Goal: Contribute content: Contribute content

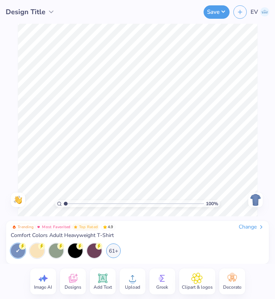
click at [241, 225] on div "Change" at bounding box center [252, 226] width 26 height 7
click at [249, 225] on div "Change" at bounding box center [252, 226] width 26 height 7
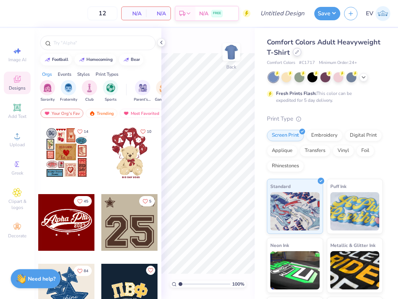
click at [296, 53] on icon at bounding box center [297, 52] width 4 height 4
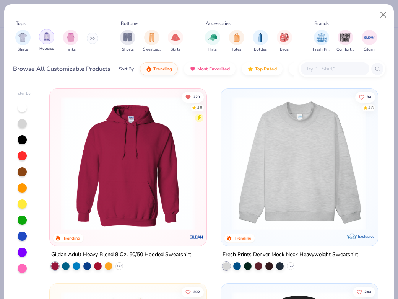
click at [64, 40] on div "filter for Tanks" at bounding box center [70, 37] width 15 height 15
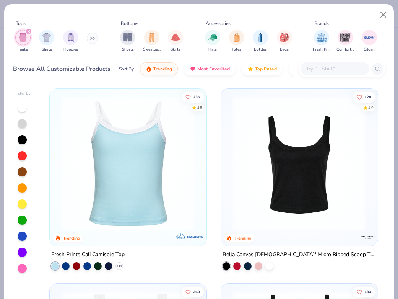
scroll to position [50, 0]
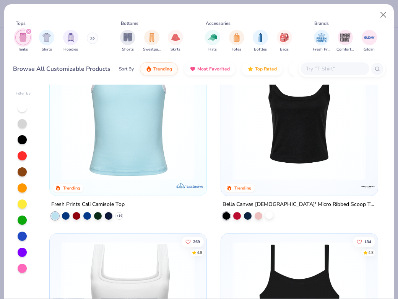
click at [268, 217] on div at bounding box center [269, 215] width 8 height 8
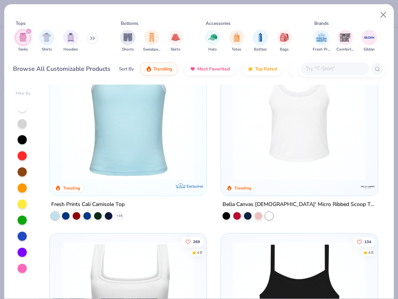
click at [284, 159] on img at bounding box center [299, 113] width 141 height 134
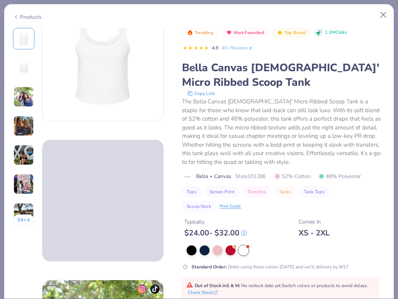
scroll to position [35, 0]
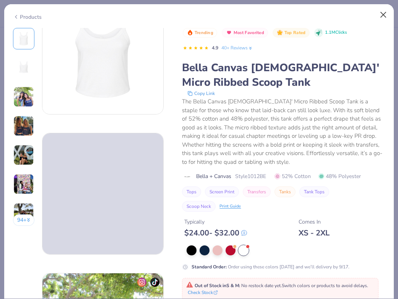
click at [381, 18] on button "Close" at bounding box center [383, 15] width 15 height 15
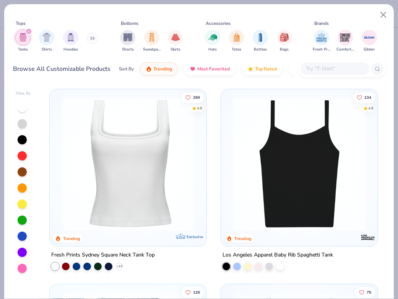
scroll to position [227, 0]
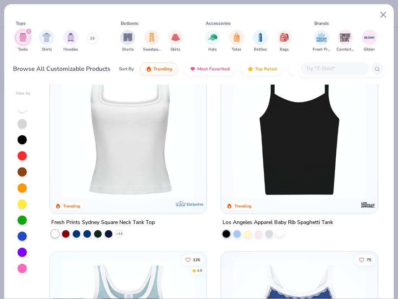
click at [280, 229] on div at bounding box center [280, 233] width 8 height 8
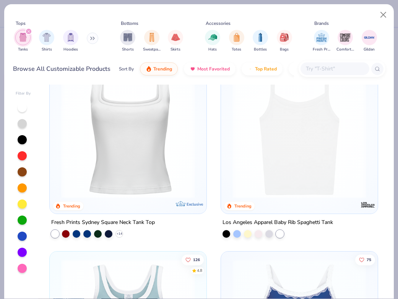
click at [285, 182] on img at bounding box center [299, 131] width 141 height 134
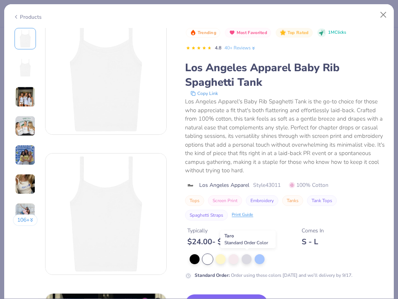
scroll to position [51, 0]
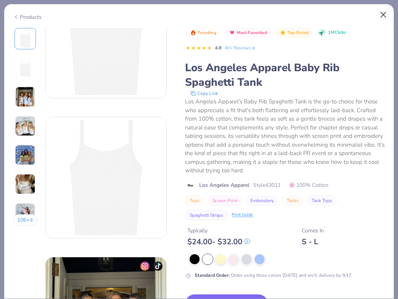
click at [383, 11] on button "Close" at bounding box center [383, 15] width 15 height 15
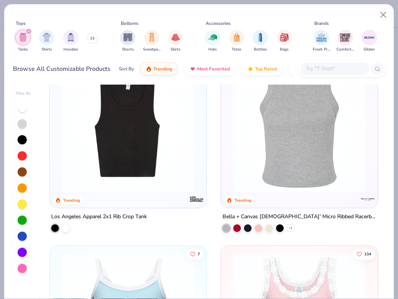
scroll to position [816, 0]
click at [290, 228] on icon at bounding box center [291, 228] width 6 height 6
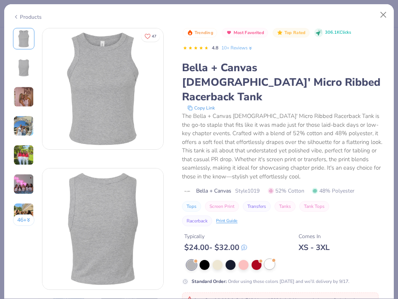
click at [271, 259] on div at bounding box center [270, 264] width 10 height 10
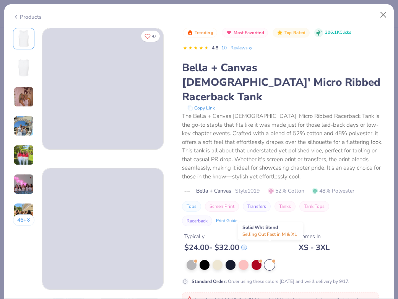
scroll to position [9, 0]
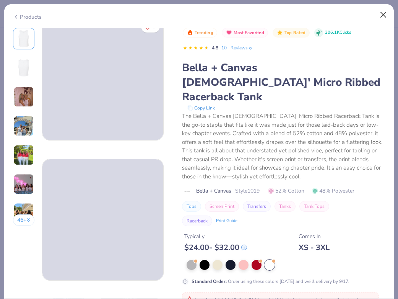
click at [386, 13] on button "Close" at bounding box center [383, 15] width 15 height 15
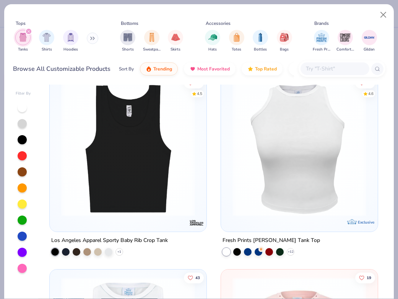
scroll to position [1201, 0]
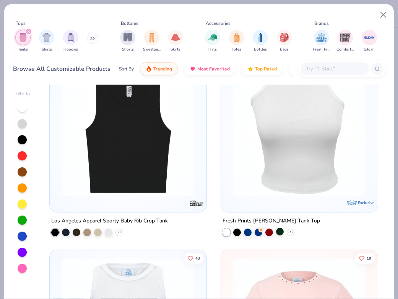
click at [281, 231] on div at bounding box center [280, 232] width 8 height 8
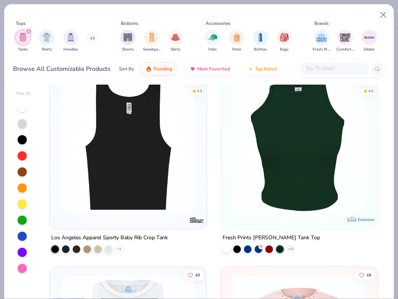
scroll to position [1177, 0]
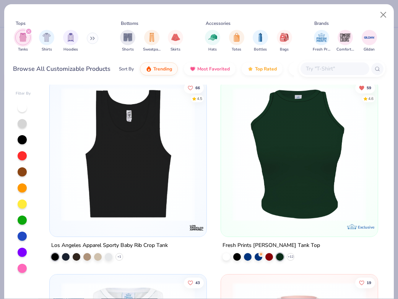
click at [285, 197] on img at bounding box center [299, 154] width 141 height 134
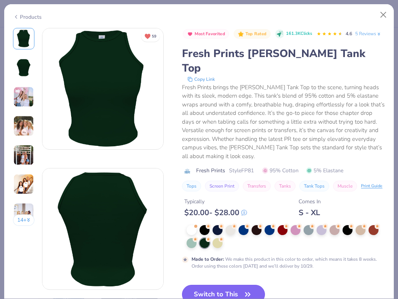
click at [222, 284] on button "Switch to This" at bounding box center [223, 293] width 83 height 19
type input "50"
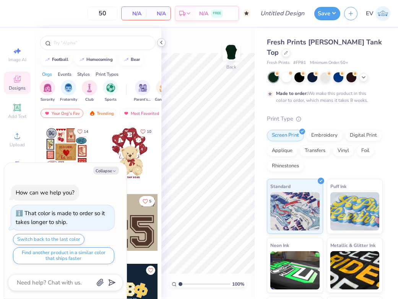
click at [159, 42] on icon at bounding box center [161, 42] width 6 height 6
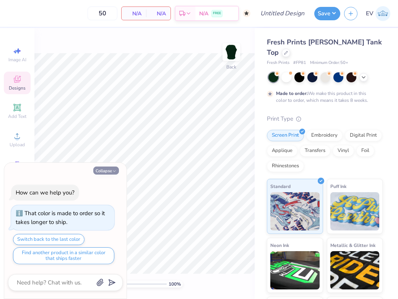
click at [107, 170] on button "Collapse" at bounding box center [106, 170] width 26 height 8
type textarea "x"
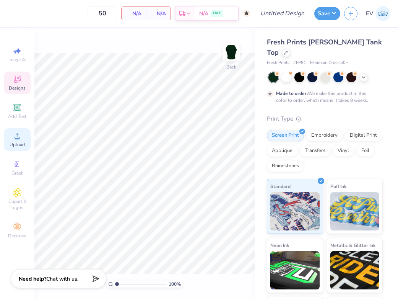
click at [18, 134] on icon at bounding box center [17, 135] width 9 height 9
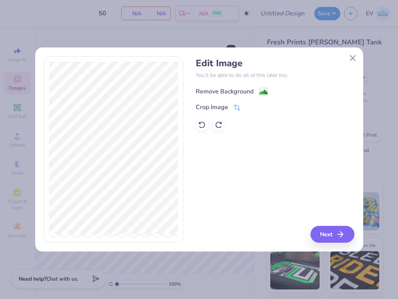
click at [228, 91] on div "Remove Background" at bounding box center [225, 91] width 58 height 9
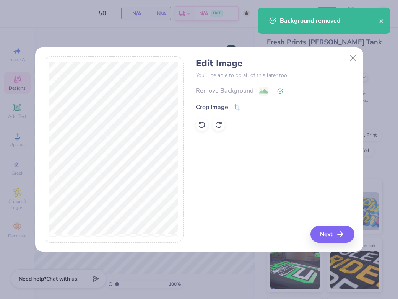
click at [330, 236] on button "Next" at bounding box center [332, 234] width 44 height 17
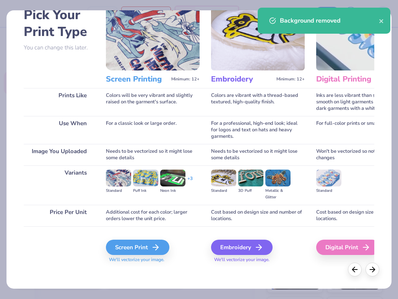
scroll to position [44, 0]
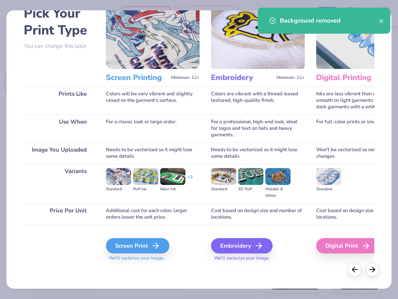
click at [153, 255] on span "We'll vectorize your image." at bounding box center [153, 258] width 94 height 7
click at [143, 244] on div "Screen Print" at bounding box center [138, 245] width 63 height 15
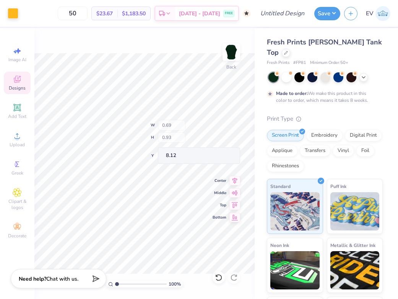
click at [177, 128] on div "100 % Back W 0.69 H 0.93 Y 8.12 Center Middle Top Bottom" at bounding box center [144, 163] width 220 height 271
type input "5.32"
type input "4.09"
type input "3.64"
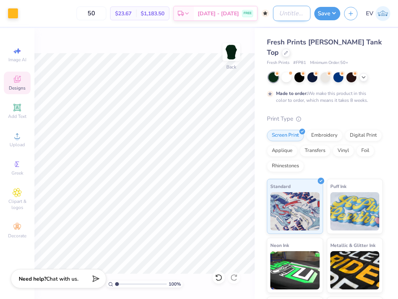
click at [277, 17] on input "Design Title" at bounding box center [291, 13] width 37 height 15
type input "axo philo"
type input "4.80"
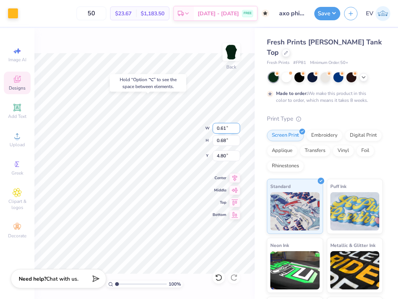
click at [169, 123] on div "100 % Back W 0.61 0.61 " H 0.68 0.68 " Y 4.80 4.80 " Center Middle Top Bottom" at bounding box center [144, 163] width 220 height 271
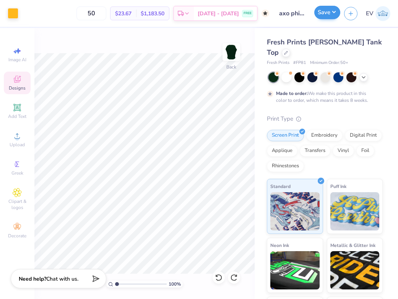
click at [330, 13] on button "Save" at bounding box center [327, 12] width 26 height 13
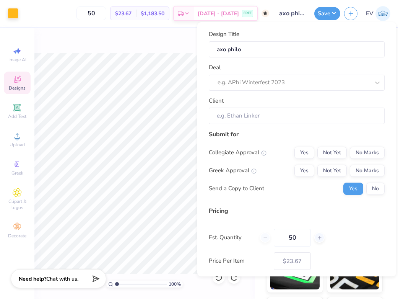
click at [290, 72] on div "Deal e.g. APhi Winterfest 2023" at bounding box center [297, 77] width 176 height 28
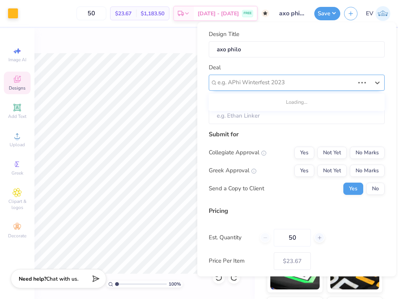
click at [286, 80] on div at bounding box center [286, 82] width 137 height 10
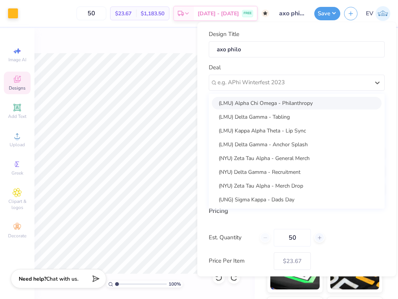
click at [285, 97] on div "(LMU) Alpha Chi Omega - Philanthropy" at bounding box center [297, 103] width 170 height 13
type input "[PERSON_NAME]"
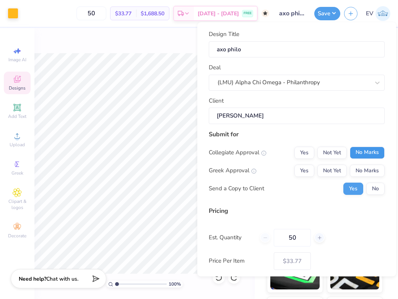
click at [364, 152] on button "No Marks" at bounding box center [367, 152] width 35 height 12
click at [335, 164] on button "Not Yet" at bounding box center [331, 170] width 29 height 12
click at [379, 188] on button "No" at bounding box center [375, 188] width 18 height 12
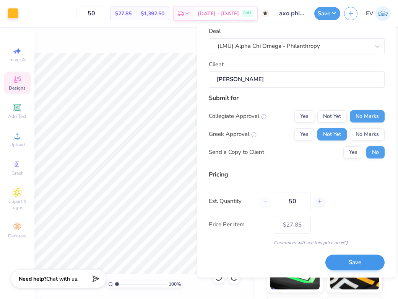
scroll to position [37, 0]
click at [335, 259] on button "Save" at bounding box center [354, 263] width 59 height 16
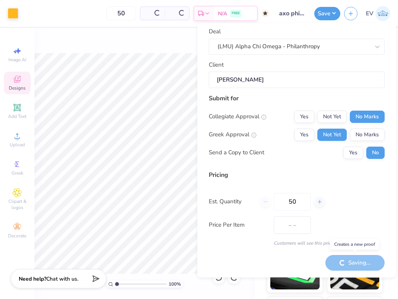
type input "$27.85"
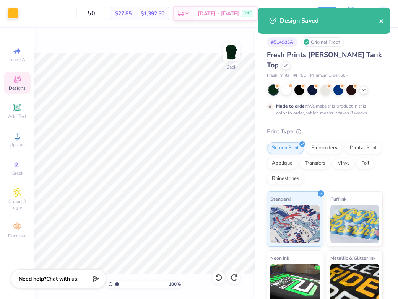
click at [381, 20] on icon "close" at bounding box center [381, 21] width 5 height 6
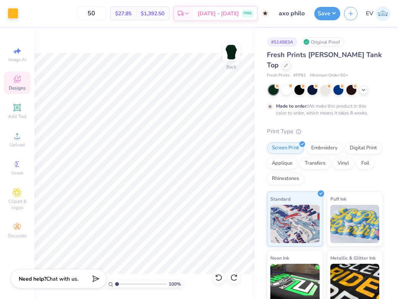
click at [349, 15] on div "Design Saved" at bounding box center [324, 23] width 136 height 35
click at [351, 13] on line "button" at bounding box center [351, 12] width 0 height 4
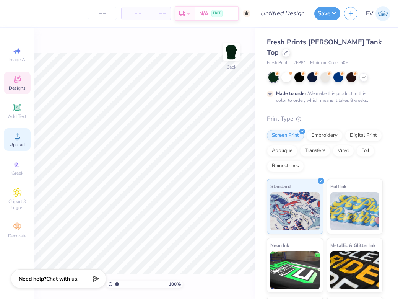
click at [20, 132] on icon at bounding box center [17, 135] width 9 height 9
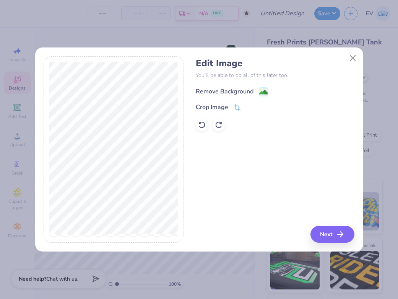
click at [238, 91] on div "Remove Background" at bounding box center [225, 91] width 58 height 9
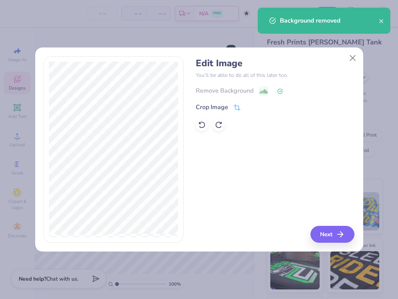
click at [342, 232] on icon "button" at bounding box center [340, 233] width 9 height 9
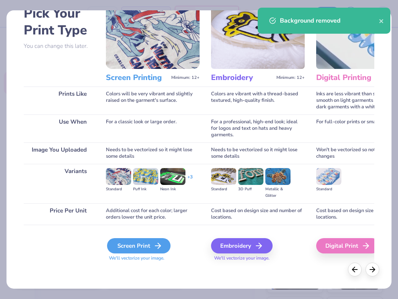
click at [135, 241] on div "Screen Print" at bounding box center [138, 245] width 63 height 15
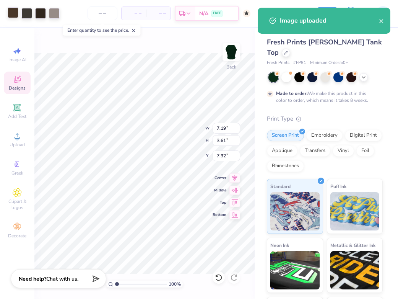
click at [13, 12] on div at bounding box center [13, 12] width 11 height 11
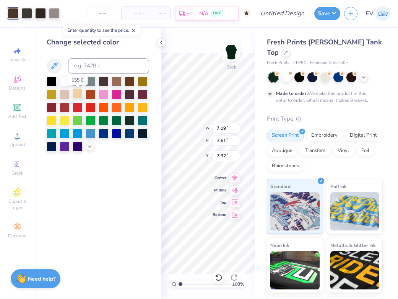
click at [76, 95] on div at bounding box center [78, 94] width 10 height 10
click at [25, 10] on div at bounding box center [26, 12] width 11 height 11
click at [80, 98] on div at bounding box center [78, 94] width 10 height 10
click at [30, 11] on div at bounding box center [26, 12] width 11 height 11
click at [78, 94] on div at bounding box center [78, 94] width 10 height 10
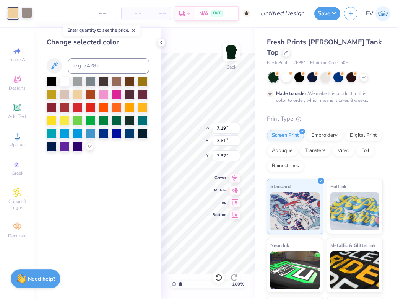
click at [26, 11] on div at bounding box center [26, 12] width 11 height 11
click at [80, 94] on div at bounding box center [78, 94] width 10 height 10
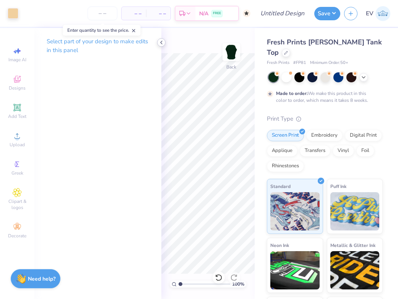
click at [161, 42] on icon at bounding box center [161, 42] width 6 height 6
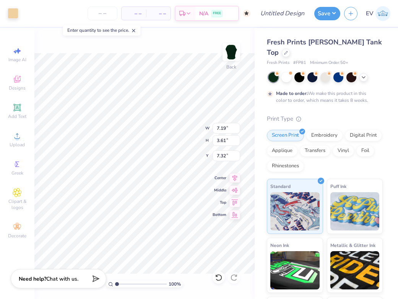
type input "3.58"
type input "5.82"
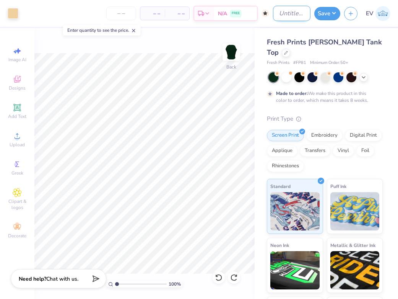
click at [281, 15] on input "Design Title" at bounding box center [291, 13] width 37 height 15
type input "axo camp"
click at [328, 12] on button "Save" at bounding box center [327, 12] width 26 height 13
type input "0"
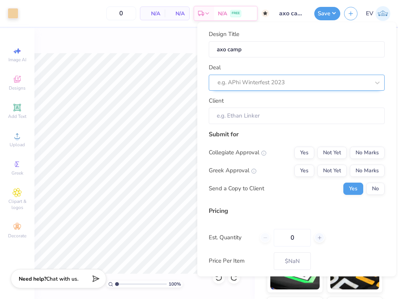
click at [296, 78] on div at bounding box center [294, 82] width 152 height 10
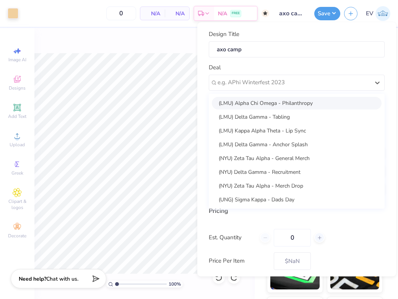
click at [296, 99] on div "(LMU) Alpha Chi Omega - Philanthropy" at bounding box center [297, 103] width 170 height 13
type input "[PERSON_NAME]"
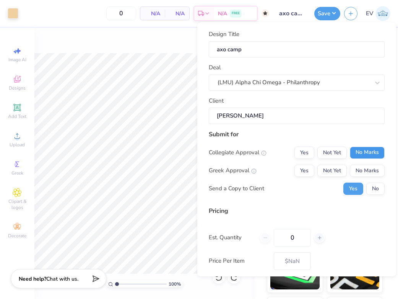
click at [364, 151] on button "No Marks" at bounding box center [367, 152] width 35 height 12
click at [340, 164] on button "Not Yet" at bounding box center [331, 170] width 29 height 12
click at [372, 187] on button "No" at bounding box center [375, 188] width 18 height 12
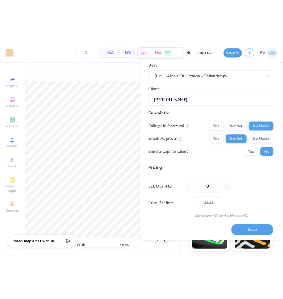
scroll to position [37, 0]
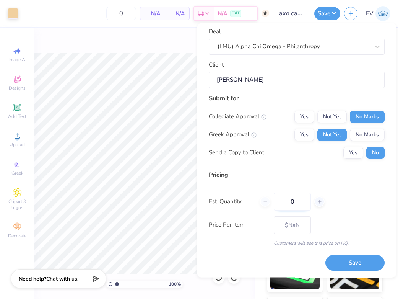
click at [296, 200] on input "0" at bounding box center [292, 202] width 37 height 18
type input "0100"
type input "100"
type input "– –"
type input "010"
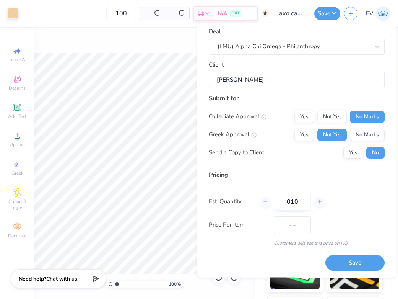
type input "$26.20"
type input "01"
type input "1"
type input "0100"
type input "100"
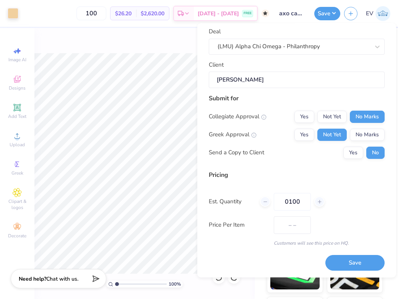
type input "$26.20"
type input "0100"
click at [327, 212] on div "Pricing Est. Quantity 0100 Price Per Item $26.20 Customers will see this price …" at bounding box center [297, 208] width 176 height 76
click at [347, 260] on button "Save" at bounding box center [354, 263] width 59 height 16
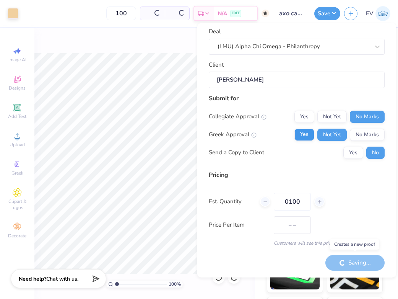
type input "$26.20"
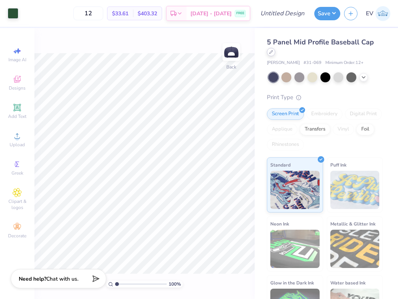
click at [271, 53] on icon at bounding box center [271, 52] width 4 height 4
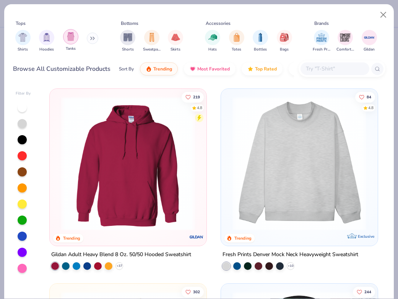
click at [75, 39] on div "filter for Tanks" at bounding box center [70, 36] width 15 height 15
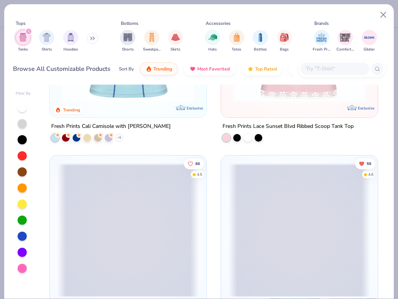
scroll to position [1198, 0]
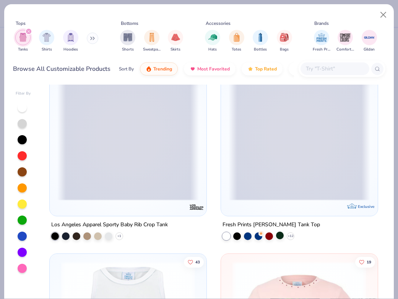
click at [278, 235] on div at bounding box center [280, 235] width 8 height 8
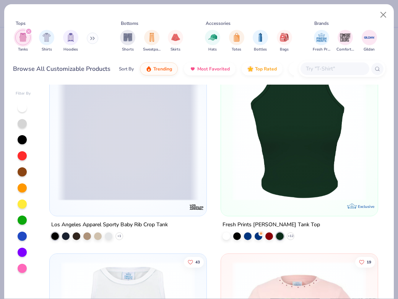
click at [275, 170] on img at bounding box center [299, 134] width 141 height 134
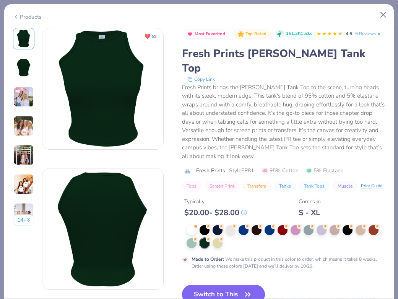
click at [226, 284] on button "Switch to This" at bounding box center [223, 293] width 83 height 19
type input "50"
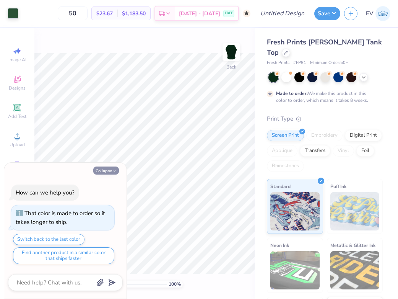
click at [107, 169] on button "Collapse" at bounding box center [106, 170] width 26 height 8
type textarea "x"
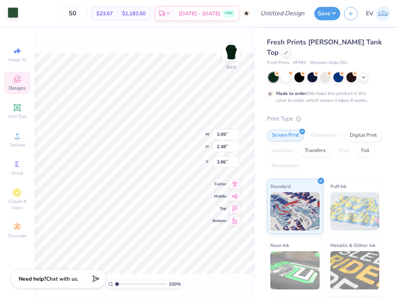
click at [16, 11] on div at bounding box center [13, 12] width 11 height 11
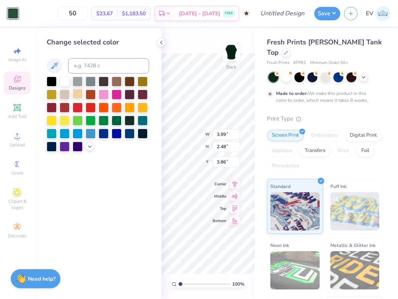
click at [74, 96] on div at bounding box center [78, 94] width 10 height 10
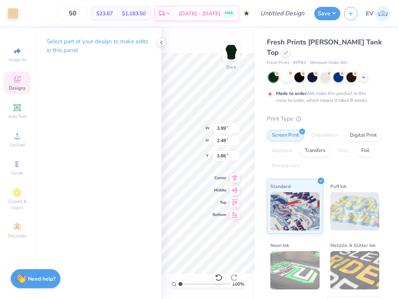
type input "3.90"
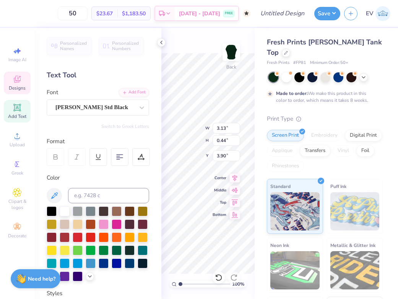
scroll to position [0, 4]
type textarea "CAMP ALPHA CHI OMEGA"
click at [160, 42] on icon at bounding box center [161, 42] width 6 height 6
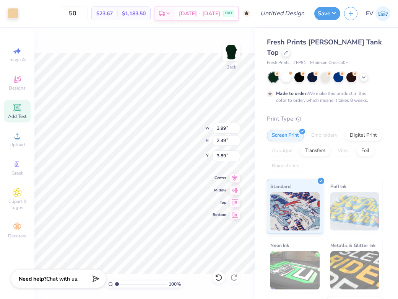
type input "4.31"
type input "2.69"
type input "3.38"
type input "5.12"
type input "3.20"
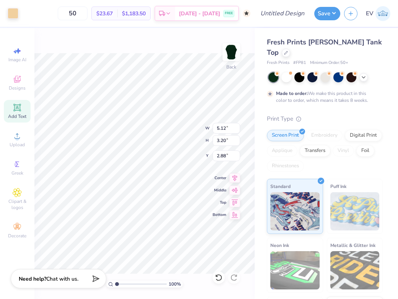
type input "3.26"
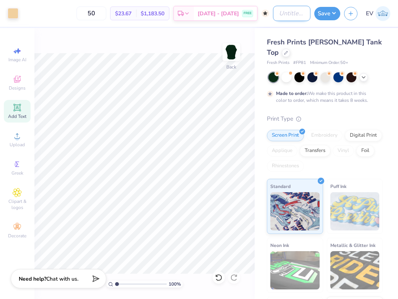
click at [273, 15] on input "Design Title" at bounding box center [291, 13] width 37 height 15
type input "AXO camp"
click at [333, 14] on button "Save" at bounding box center [327, 12] width 26 height 13
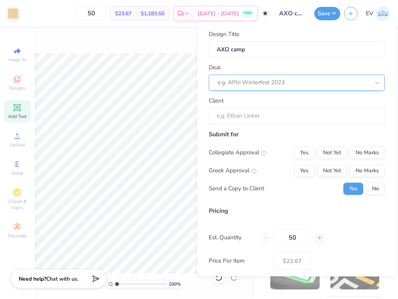
click at [300, 77] on div at bounding box center [294, 82] width 152 height 10
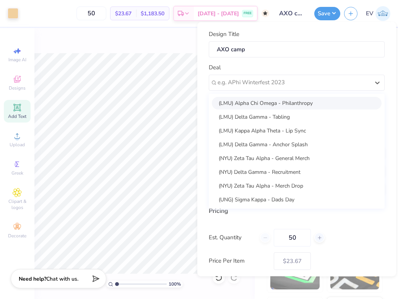
click at [293, 103] on div "(LMU) Alpha Chi Omega - Philanthropy" at bounding box center [297, 102] width 170 height 13
type input "[PERSON_NAME]"
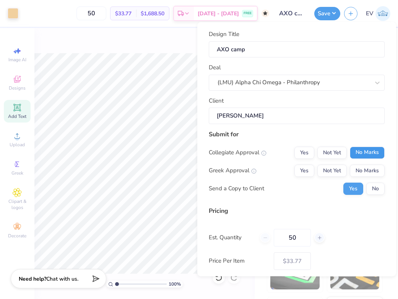
click at [363, 156] on button "No Marks" at bounding box center [367, 152] width 35 height 12
click at [339, 161] on div "Collegiate Approval Yes Not Yet No Marks Greek Approval Yes Not Yet No Marks Se…" at bounding box center [297, 170] width 176 height 48
click at [338, 165] on button "Not Yet" at bounding box center [331, 170] width 29 height 12
click at [372, 191] on button "No" at bounding box center [375, 188] width 18 height 12
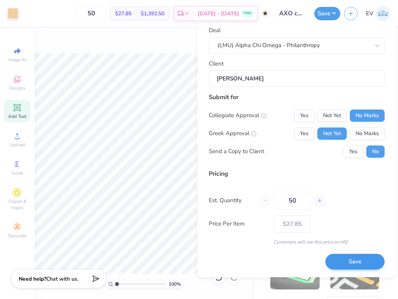
scroll to position [37, 0]
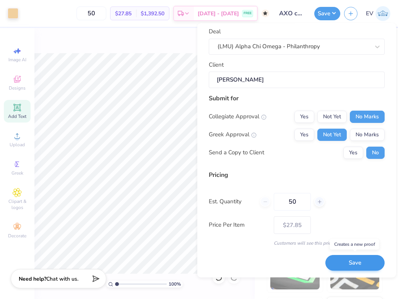
click at [346, 259] on button "Save" at bounding box center [354, 263] width 59 height 16
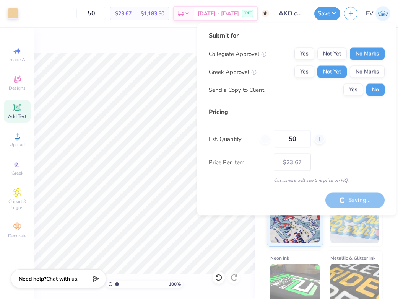
type input "– –"
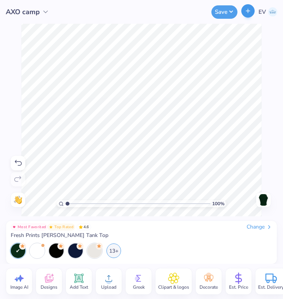
click at [245, 12] on icon "button" at bounding box center [247, 11] width 7 height 7
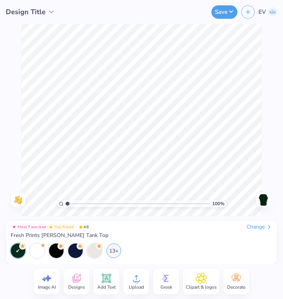
click at [80, 276] on icon at bounding box center [76, 277] width 11 height 11
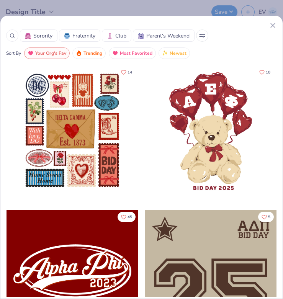
click at [16, 35] on div at bounding box center [12, 35] width 12 height 12
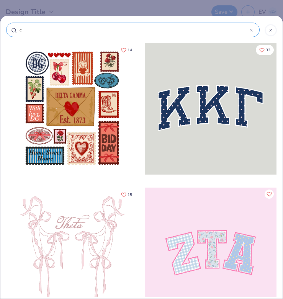
type input "ca"
type input "cam"
type input "camp"
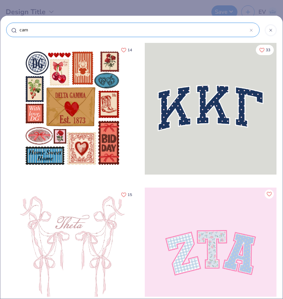
type input "camp"
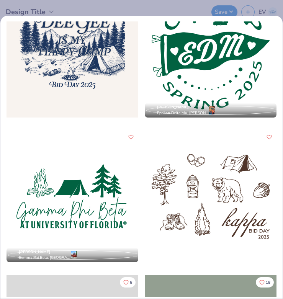
scroll to position [161, 0]
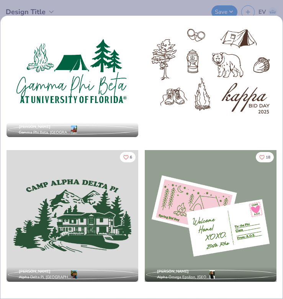
click at [268, 2] on div "camp Sorority Fraternity Club Parent's Weekend Sort By Your Org's Fav Trending …" at bounding box center [141, 149] width 283 height 299
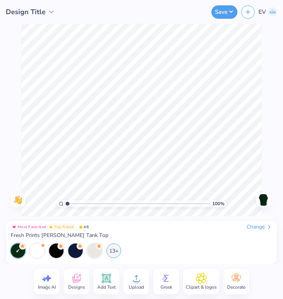
click at [253, 225] on div "Change" at bounding box center [259, 226] width 26 height 7
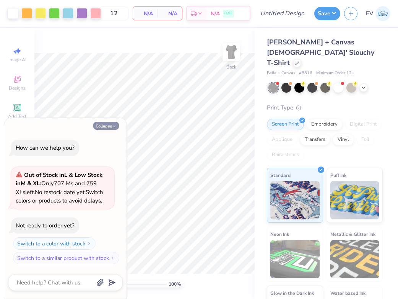
click at [111, 127] on button "Collapse" at bounding box center [106, 126] width 26 height 8
type textarea "x"
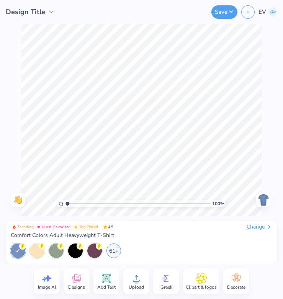
click at [261, 223] on div "Change" at bounding box center [259, 226] width 26 height 7
click at [253, 228] on div "Change" at bounding box center [259, 226] width 26 height 7
click at [250, 224] on div "Change" at bounding box center [259, 226] width 26 height 7
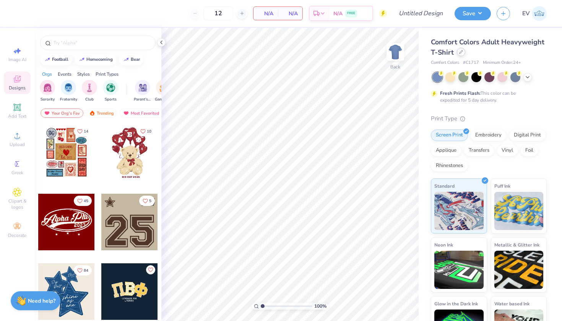
click at [462, 53] on icon at bounding box center [461, 52] width 4 height 4
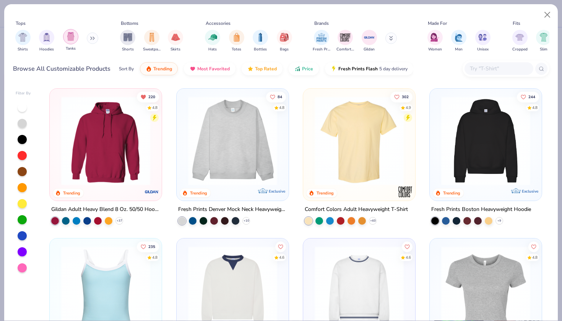
click at [74, 37] on img "filter for Tanks" at bounding box center [71, 36] width 8 height 9
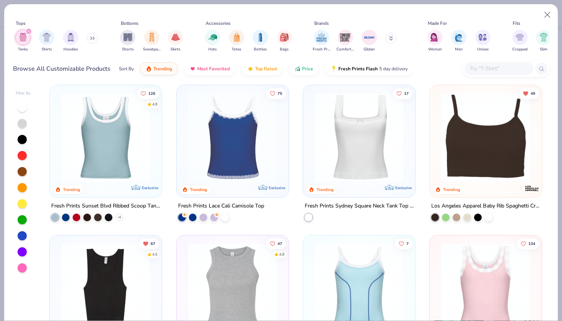
scroll to position [286, 0]
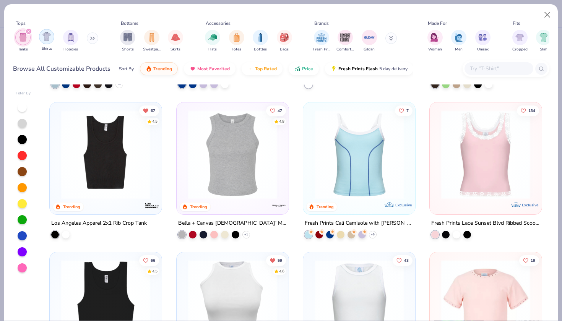
click at [47, 38] on img "filter for Shirts" at bounding box center [46, 36] width 9 height 9
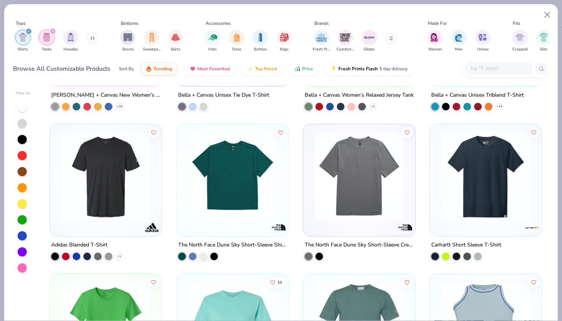
scroll to position [4015, 0]
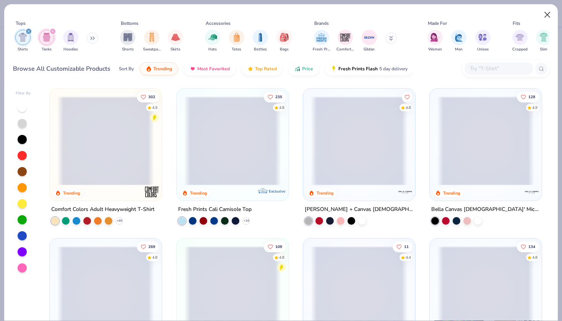
click at [546, 14] on button "Close" at bounding box center [547, 15] width 15 height 15
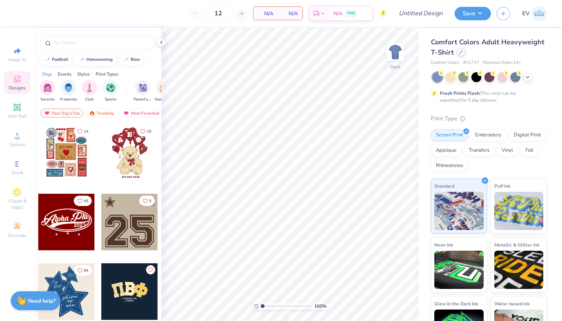
click at [463, 51] on div at bounding box center [461, 52] width 8 height 8
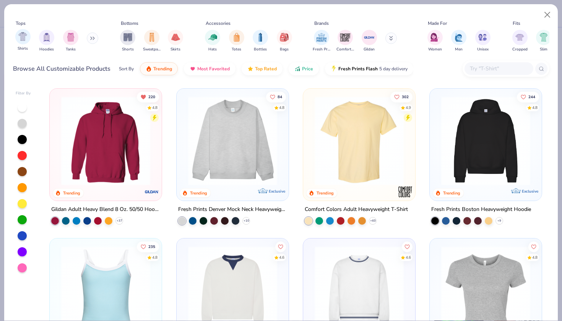
click at [30, 34] on div "Shirts" at bounding box center [22, 40] width 15 height 23
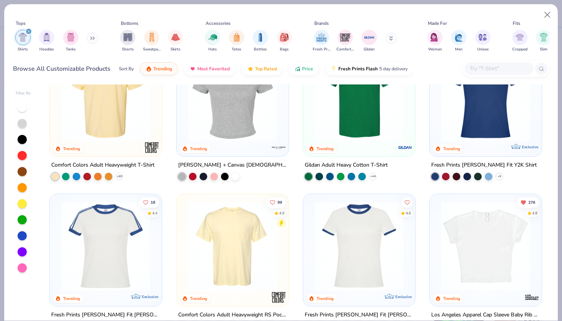
scroll to position [173, 0]
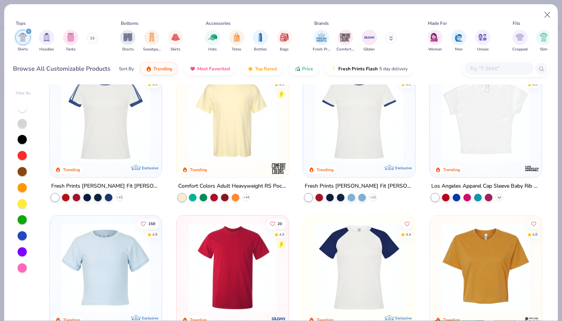
click at [500, 200] on icon at bounding box center [499, 198] width 6 height 6
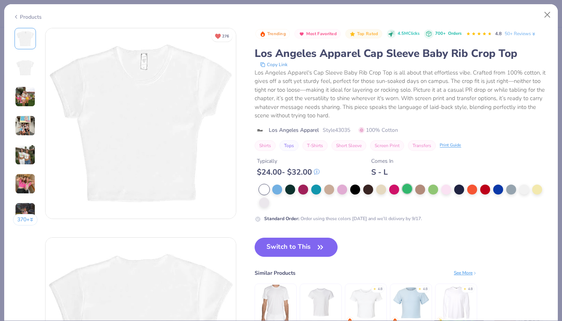
click at [410, 193] on div at bounding box center [407, 189] width 10 height 10
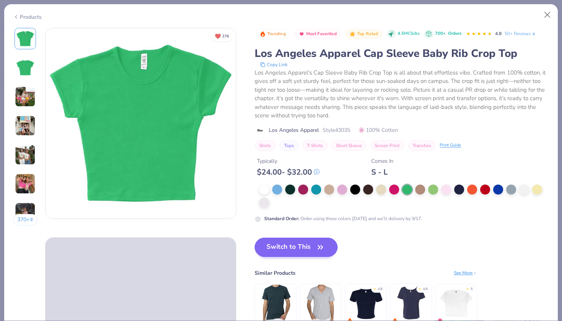
click at [300, 246] on button "Switch to This" at bounding box center [296, 247] width 83 height 19
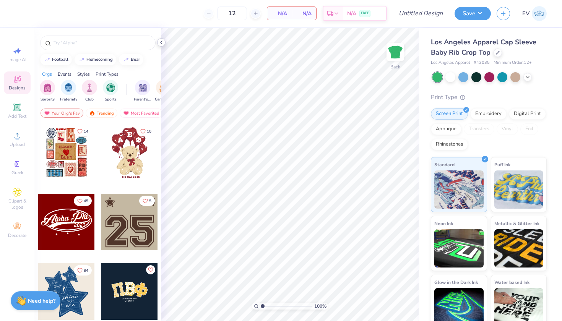
click at [161, 42] on icon at bounding box center [161, 42] width 6 height 6
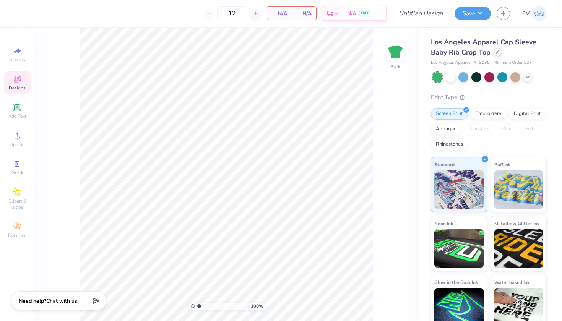
click at [497, 52] on icon at bounding box center [498, 52] width 4 height 4
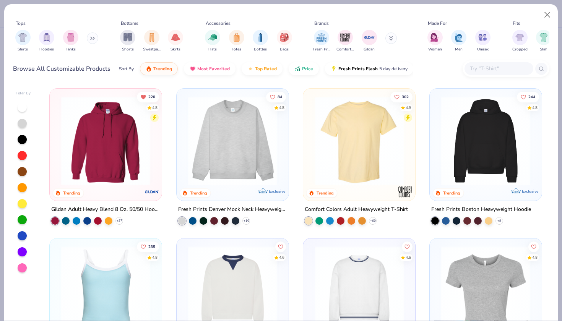
click at [22, 218] on div at bounding box center [22, 219] width 9 height 9
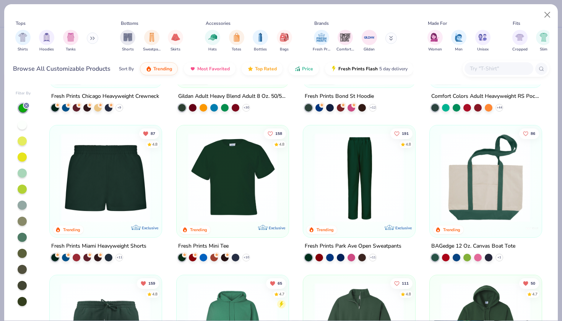
scroll to position [424, 0]
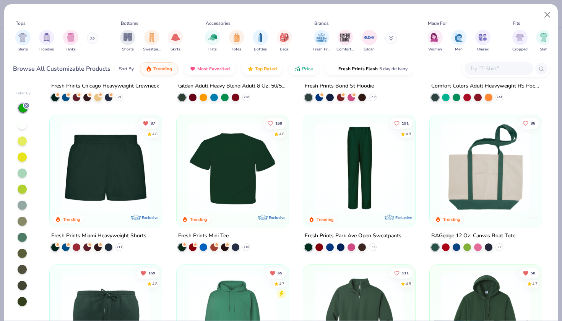
click at [234, 161] on img at bounding box center [232, 167] width 97 height 89
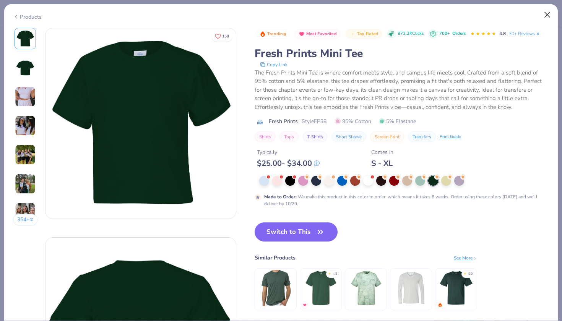
click at [546, 13] on button "Close" at bounding box center [547, 15] width 15 height 15
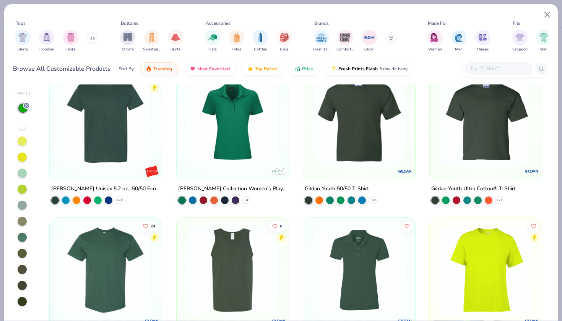
scroll to position [8719, 0]
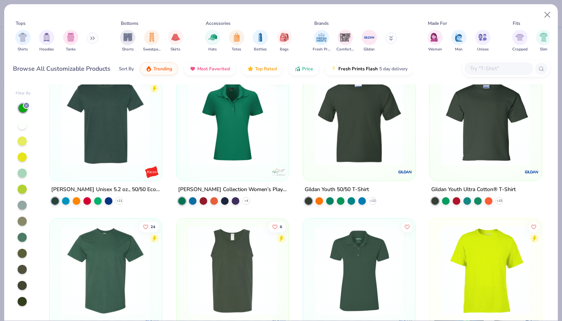
click at [470, 154] on img at bounding box center [485, 120] width 97 height 89
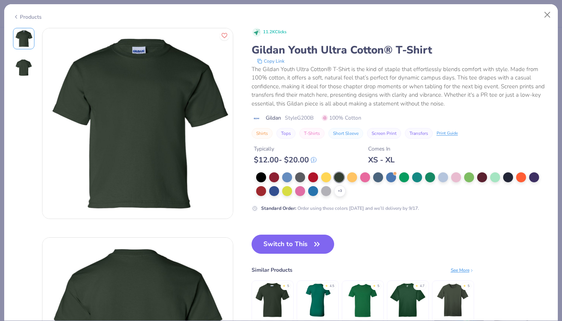
click at [27, 63] on img at bounding box center [24, 68] width 18 height 18
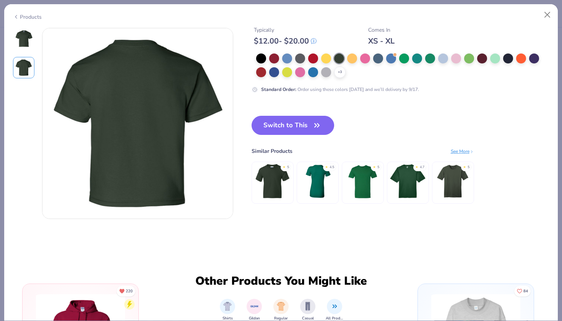
click at [22, 44] on img at bounding box center [24, 38] width 18 height 18
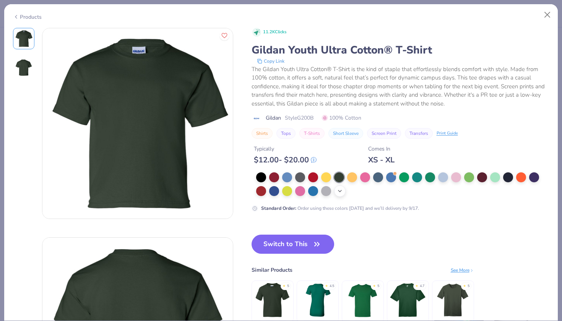
click at [340, 189] on icon at bounding box center [340, 191] width 6 height 6
click at [424, 176] on div at bounding box center [402, 184] width 293 height 24
click at [428, 176] on div at bounding box center [430, 177] width 10 height 10
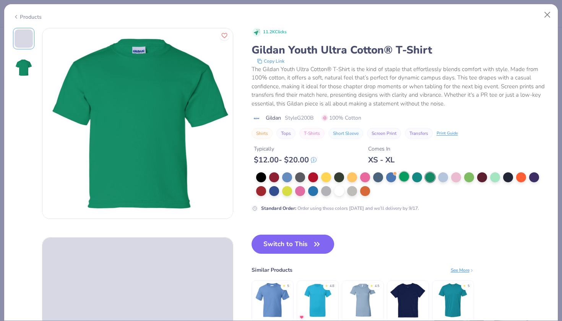
click at [406, 175] on div at bounding box center [404, 177] width 10 height 10
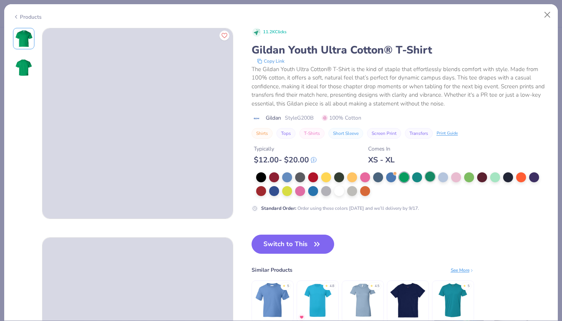
click at [430, 175] on div at bounding box center [430, 177] width 10 height 10
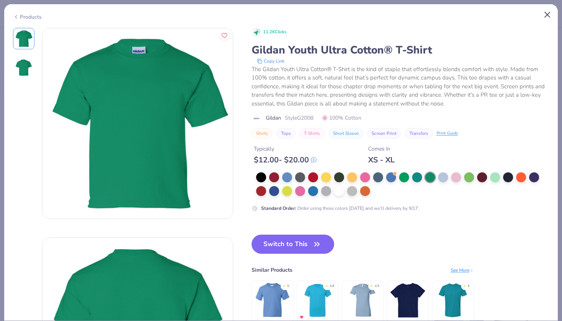
click at [546, 14] on button "Close" at bounding box center [547, 15] width 15 height 15
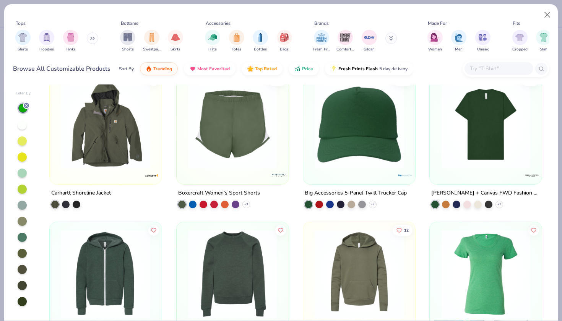
scroll to position [10276, 0]
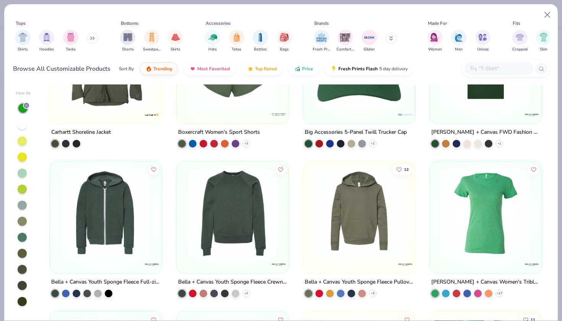
click at [32, 42] on div "Shirts Hoodies Tanks" at bounding box center [57, 41] width 88 height 28
click at [23, 40] on img "filter for Shirts" at bounding box center [22, 36] width 9 height 9
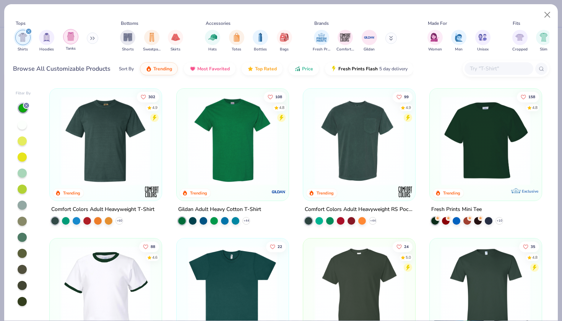
click at [70, 39] on img "filter for Tanks" at bounding box center [71, 36] width 8 height 9
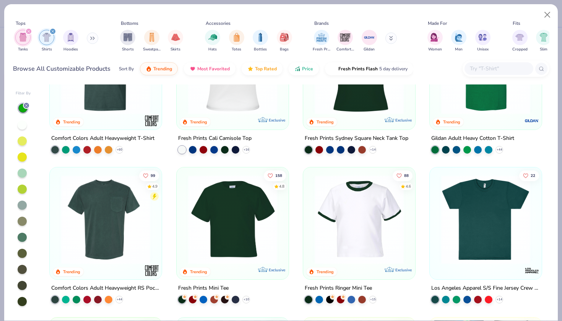
scroll to position [126, 0]
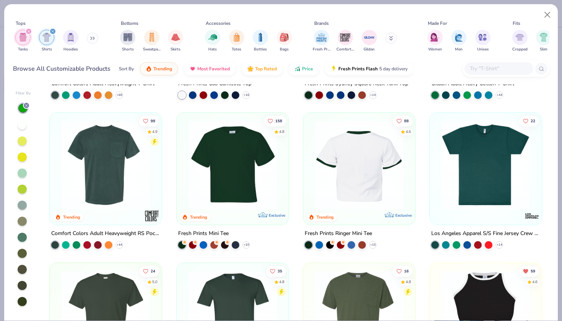
click at [360, 191] on img at bounding box center [359, 164] width 97 height 89
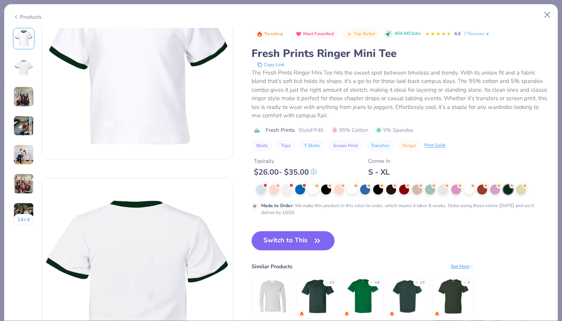
scroll to position [88, 0]
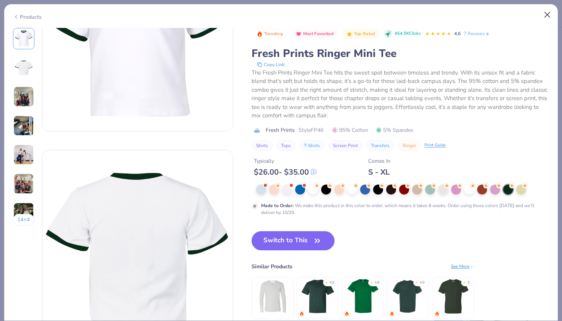
click at [544, 11] on button "Close" at bounding box center [547, 15] width 15 height 15
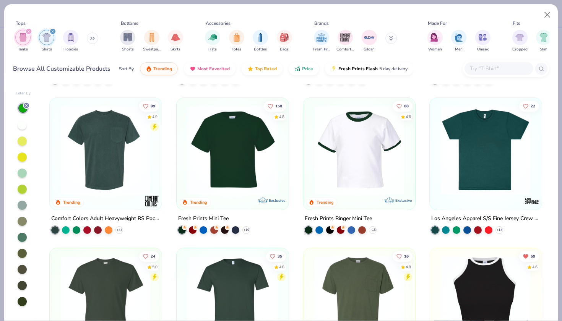
scroll to position [141, 0]
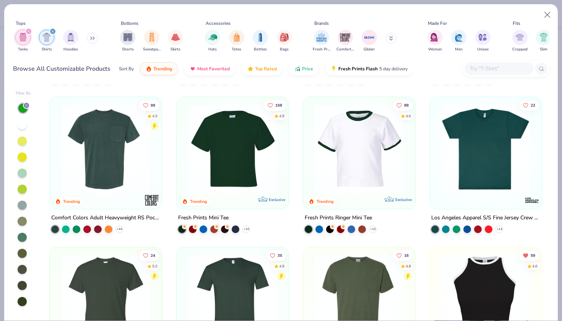
click at [247, 137] on img at bounding box center [232, 149] width 97 height 89
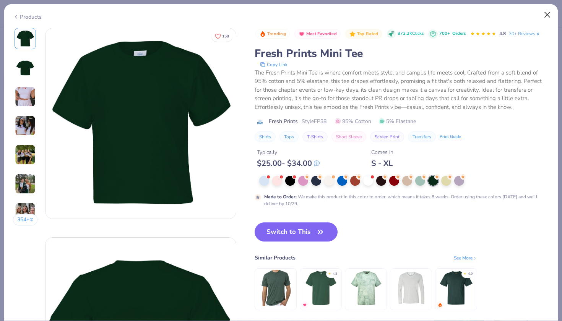
click at [546, 13] on button "Close" at bounding box center [547, 15] width 15 height 15
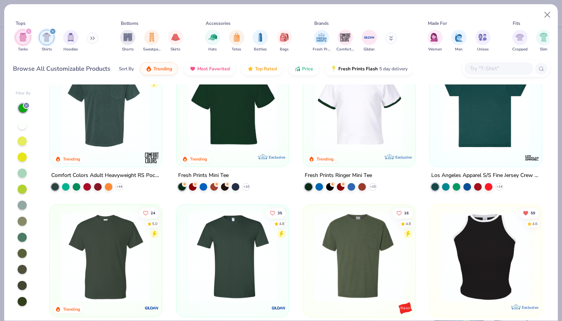
scroll to position [221, 0]
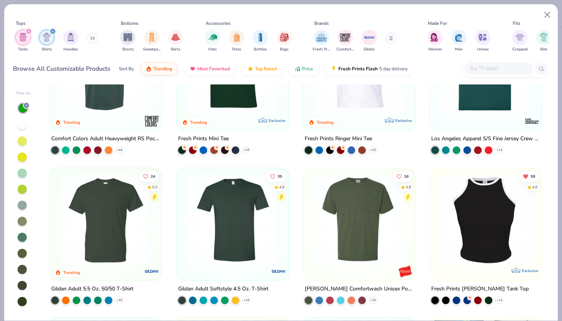
click at [320, 118] on div at bounding box center [359, 72] width 104 height 101
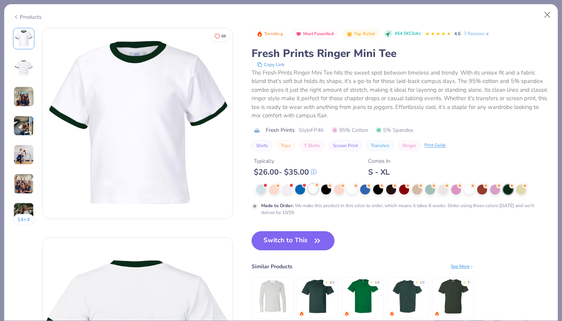
click at [314, 189] on div at bounding box center [313, 189] width 10 height 10
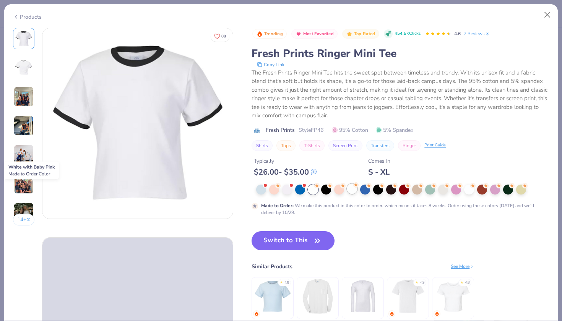
click at [349, 188] on div at bounding box center [352, 189] width 10 height 10
click at [286, 188] on div at bounding box center [287, 189] width 10 height 10
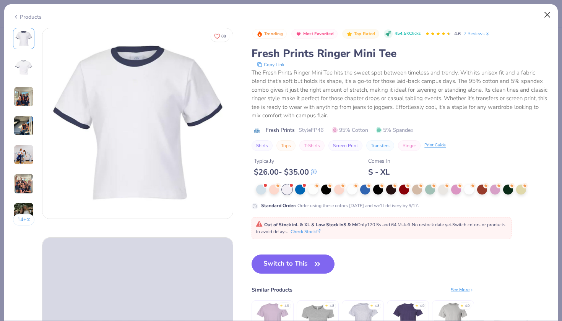
click at [546, 10] on button "Close" at bounding box center [547, 15] width 15 height 15
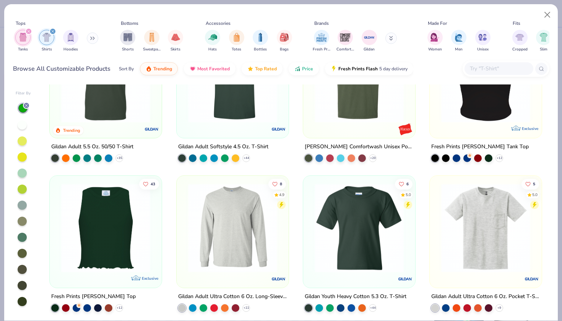
scroll to position [434, 0]
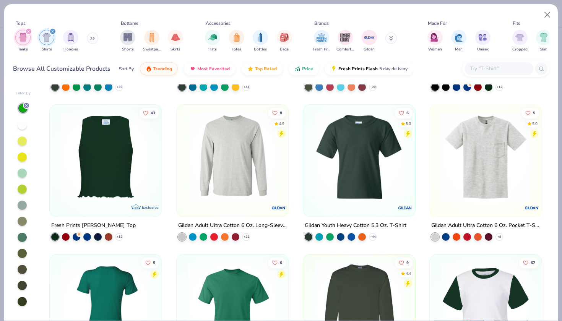
click at [91, 166] on img at bounding box center [105, 156] width 97 height 89
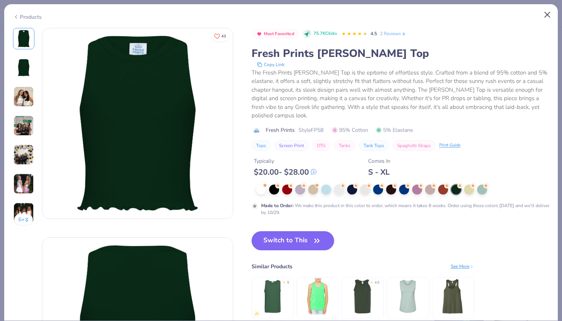
click at [542, 13] on button "Close" at bounding box center [547, 15] width 15 height 15
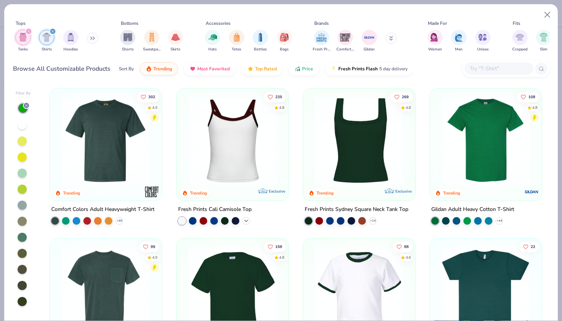
click at [248, 218] on icon at bounding box center [246, 221] width 6 height 6
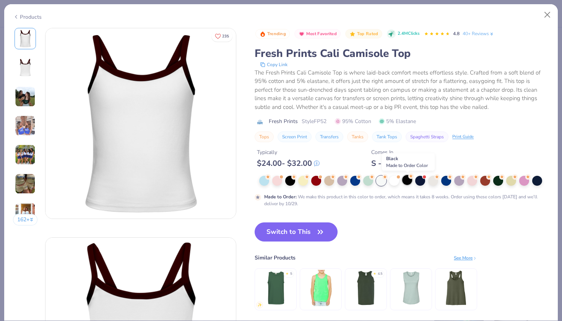
click at [409, 180] on div at bounding box center [407, 180] width 10 height 10
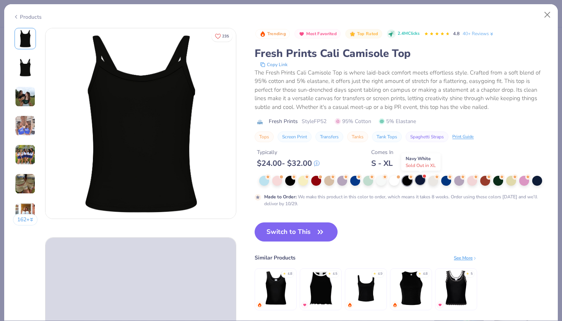
click at [421, 180] on div at bounding box center [420, 180] width 10 height 10
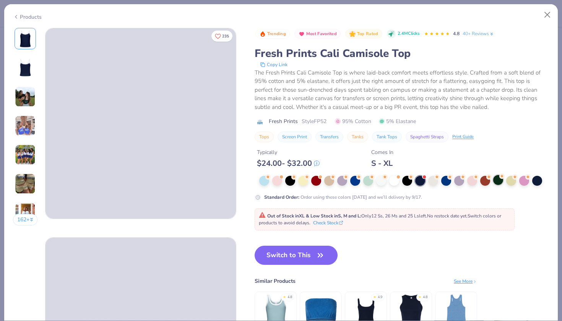
click at [497, 182] on div at bounding box center [498, 180] width 10 height 10
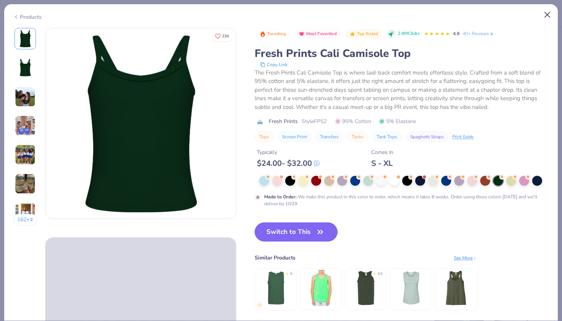
click at [547, 13] on button "Close" at bounding box center [547, 15] width 15 height 15
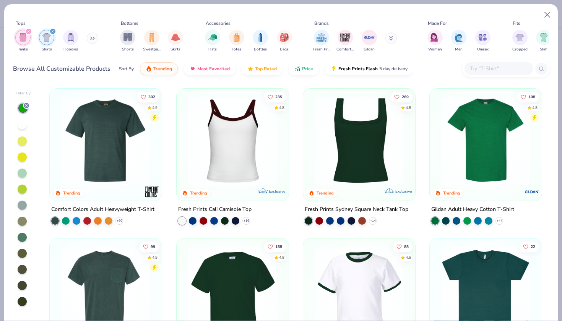
click at [53, 31] on icon "filter for Shirts" at bounding box center [52, 31] width 3 height 3
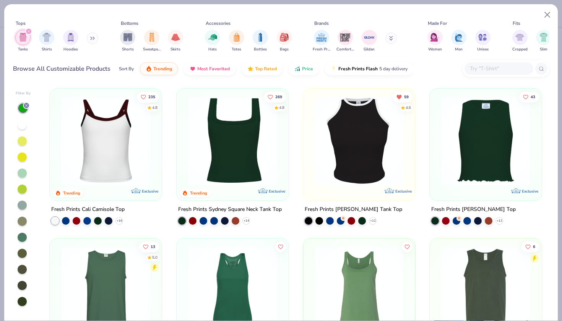
click at [29, 31] on icon "filter for Tanks" at bounding box center [29, 31] width 2 height 2
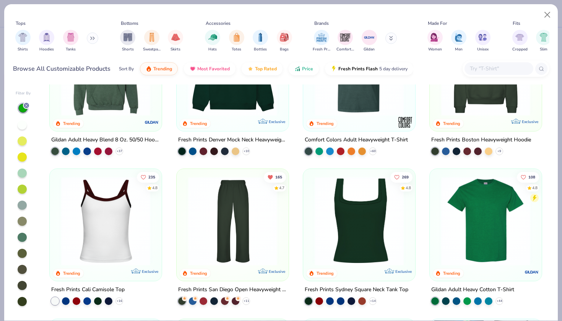
scroll to position [90, 0]
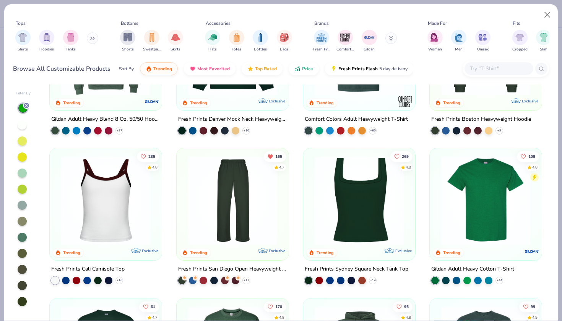
click at [110, 215] on img at bounding box center [105, 200] width 97 height 89
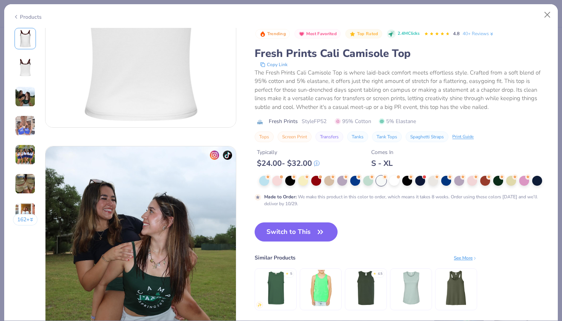
scroll to position [311, 0]
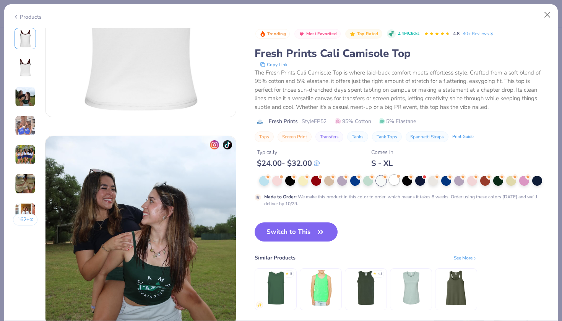
click at [396, 179] on div at bounding box center [394, 180] width 10 height 10
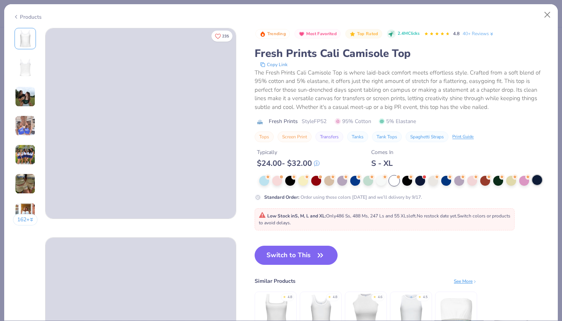
click at [537, 177] on div at bounding box center [537, 180] width 10 height 10
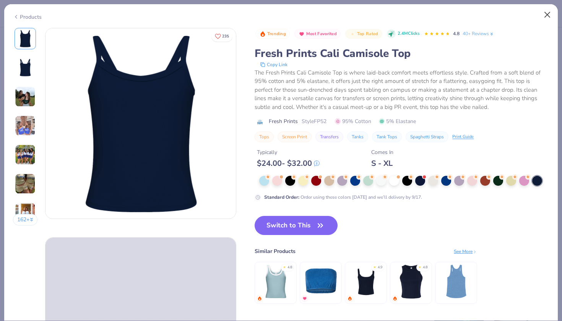
click at [542, 16] on button "Close" at bounding box center [547, 15] width 15 height 15
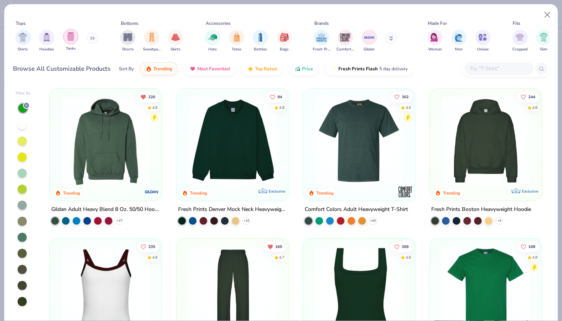
click at [68, 42] on div "filter for Tanks" at bounding box center [70, 36] width 15 height 15
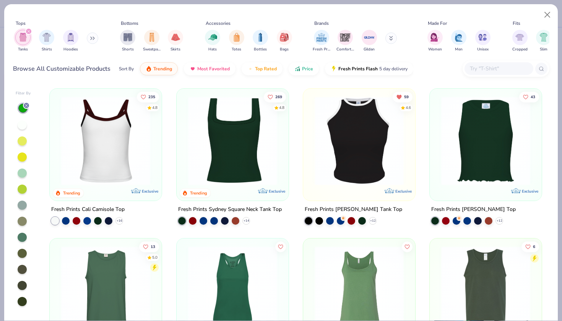
click at [26, 106] on icon at bounding box center [26, 105] width 5 height 5
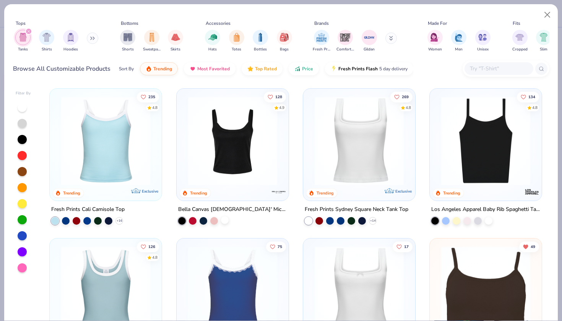
click at [227, 221] on div at bounding box center [225, 220] width 8 height 8
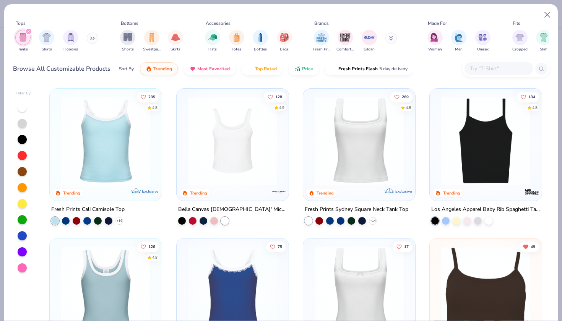
click at [229, 160] on img at bounding box center [232, 140] width 97 height 89
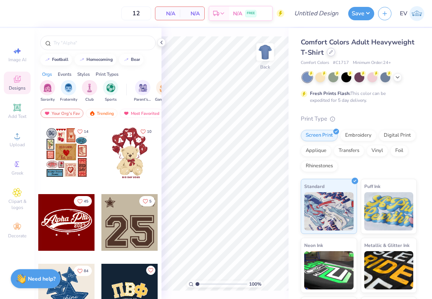
click at [334, 54] on div at bounding box center [331, 52] width 8 height 8
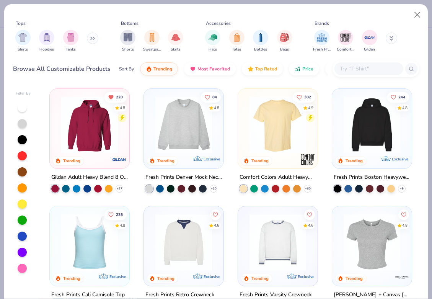
scroll to position [0, 0]
click at [71, 39] on img "filter for Tanks" at bounding box center [71, 36] width 8 height 9
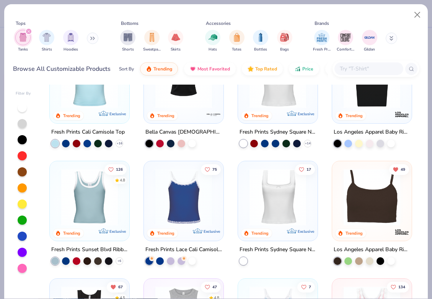
scroll to position [38, 0]
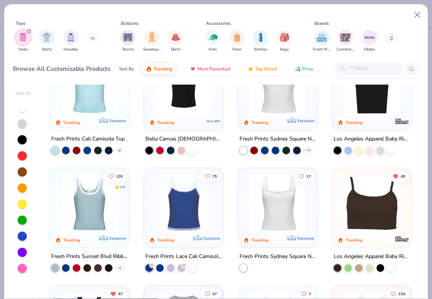
click at [120, 152] on icon at bounding box center [119, 150] width 6 height 6
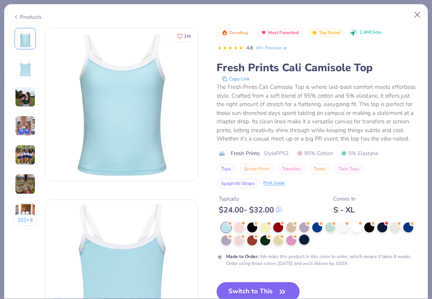
click at [305, 241] on div at bounding box center [304, 239] width 10 height 10
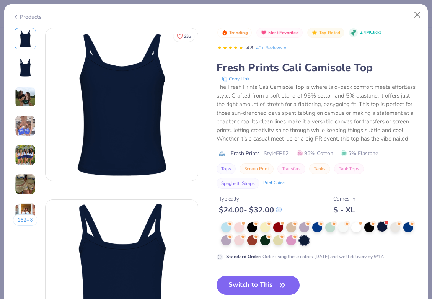
click at [380, 225] on div at bounding box center [382, 226] width 10 height 10
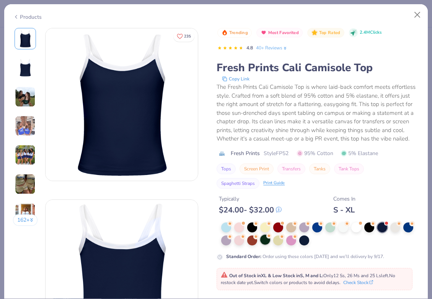
click at [267, 238] on icon at bounding box center [268, 235] width 5 height 5
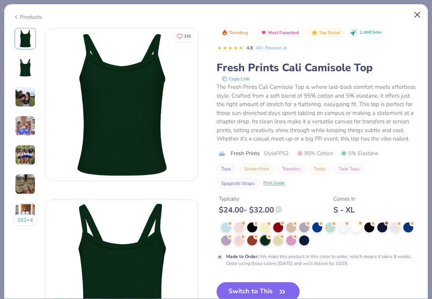
click at [413, 18] on button "Close" at bounding box center [417, 15] width 15 height 15
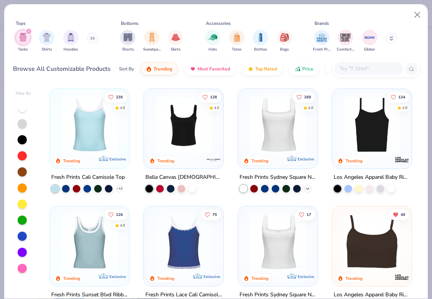
click at [310, 188] on icon at bounding box center [307, 188] width 6 height 6
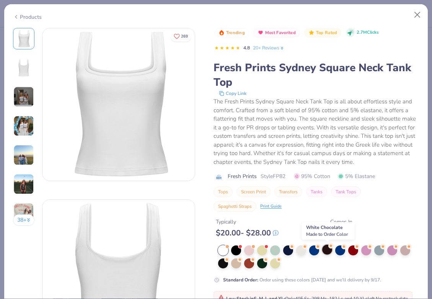
click at [323, 247] on div at bounding box center [327, 249] width 10 height 10
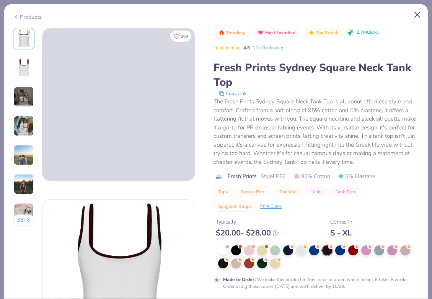
click at [415, 12] on button "Close" at bounding box center [417, 15] width 15 height 15
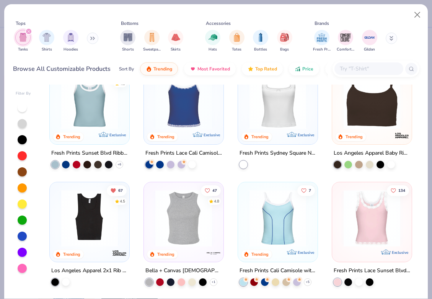
scroll to position [154, 0]
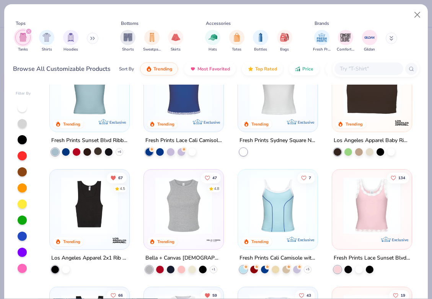
click at [96, 152] on div at bounding box center [98, 151] width 8 height 8
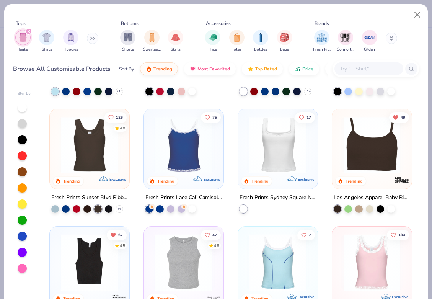
scroll to position [96, 0]
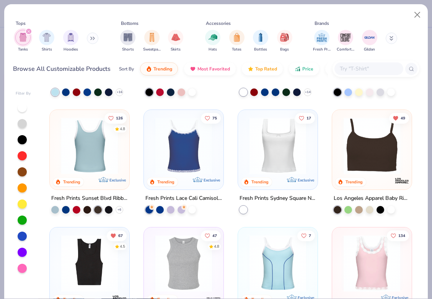
click at [102, 163] on div at bounding box center [89, 145] width 193 height 57
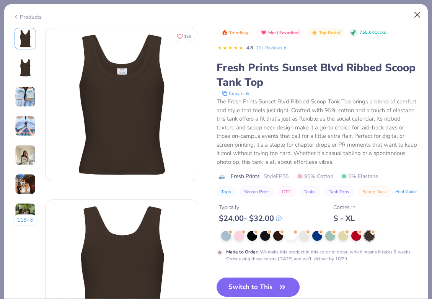
click at [415, 13] on button "Close" at bounding box center [417, 15] width 15 height 15
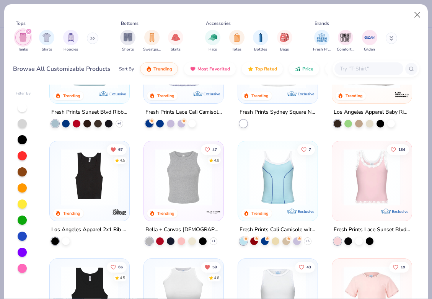
scroll to position [206, 0]
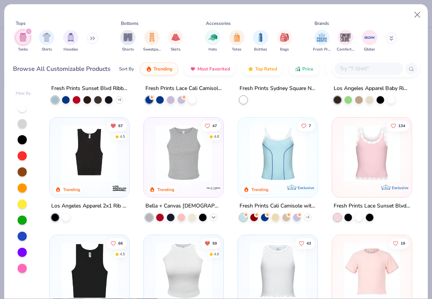
click at [212, 215] on icon at bounding box center [213, 217] width 6 height 6
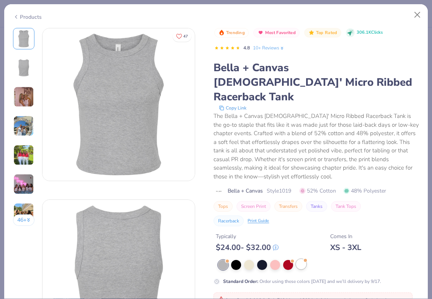
click at [300, 259] on div at bounding box center [301, 264] width 10 height 10
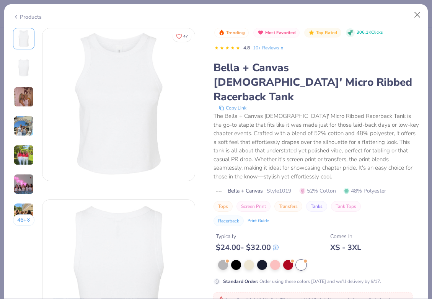
scroll to position [25, 0]
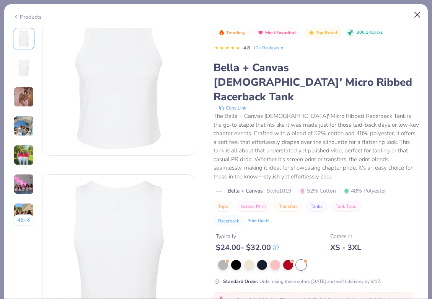
click at [417, 13] on button "Close" at bounding box center [417, 15] width 15 height 15
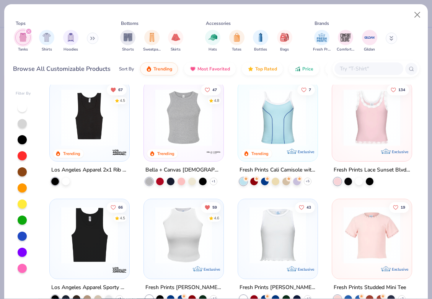
scroll to position [256, 0]
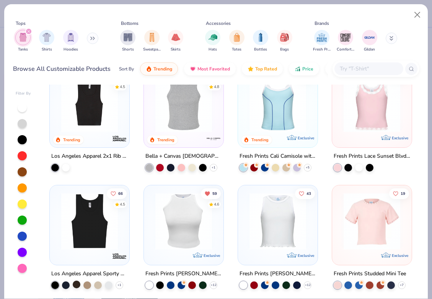
click at [76, 281] on div at bounding box center [77, 284] width 8 height 8
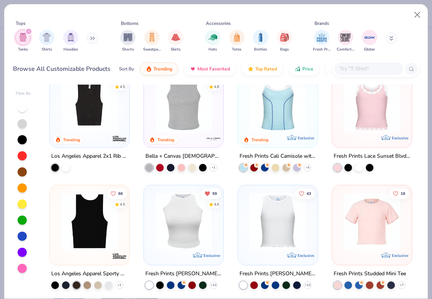
click at [97, 235] on img at bounding box center [89, 221] width 64 height 57
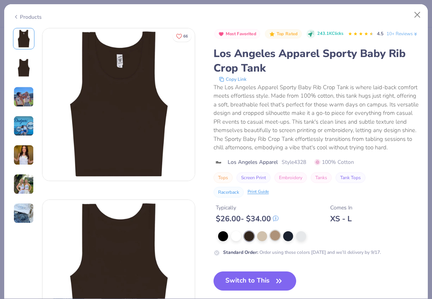
click at [274, 240] on div at bounding box center [275, 235] width 10 height 10
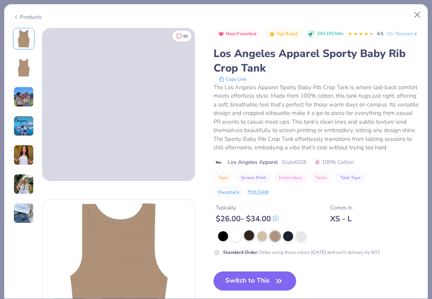
click at [250, 240] on div at bounding box center [249, 235] width 10 height 10
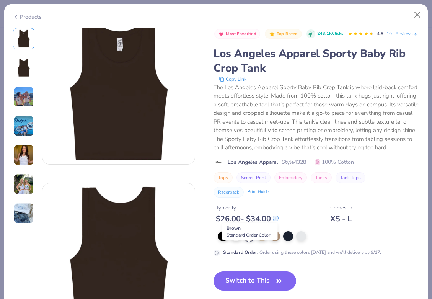
scroll to position [22, 0]
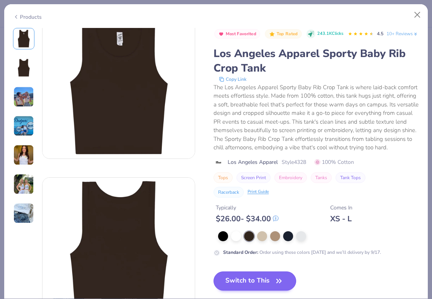
click at [252, 289] on button "Switch to This" at bounding box center [254, 280] width 83 height 19
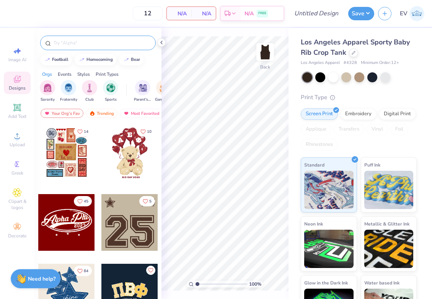
click at [128, 40] on input "text" at bounding box center [102, 43] width 98 height 8
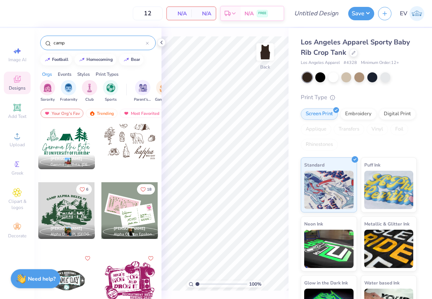
scroll to position [64, 0]
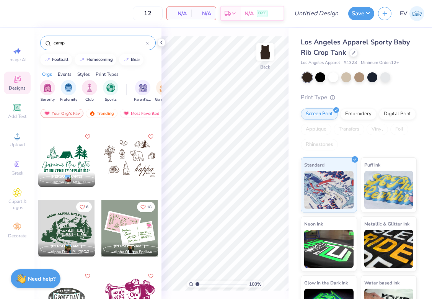
type input "camp"
click at [133, 216] on div at bounding box center [129, 228] width 57 height 57
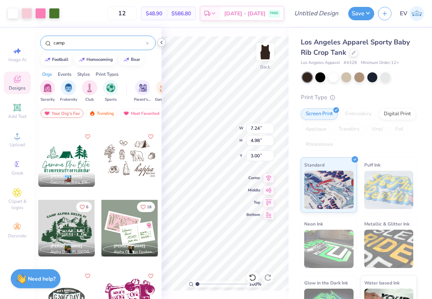
click at [161, 42] on icon at bounding box center [161, 42] width 6 height 6
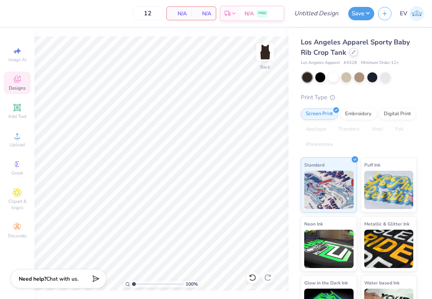
click at [356, 54] on div at bounding box center [353, 52] width 8 height 8
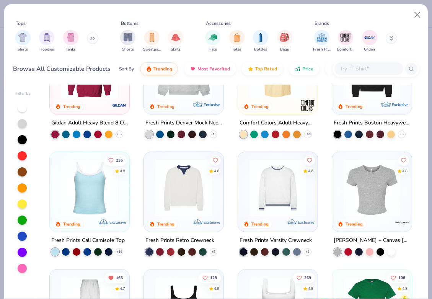
scroll to position [55, 0]
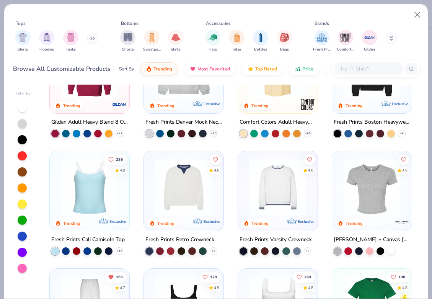
click at [390, 249] on div at bounding box center [391, 250] width 8 height 8
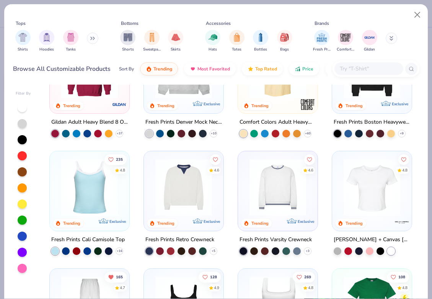
click at [371, 190] on img at bounding box center [372, 187] width 64 height 57
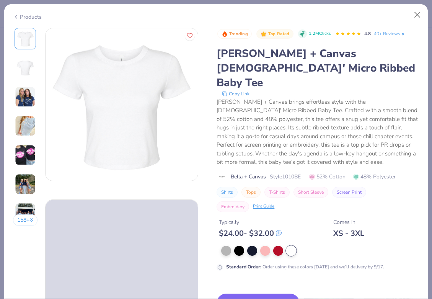
click at [247, 293] on button "Switch to This" at bounding box center [257, 302] width 83 height 19
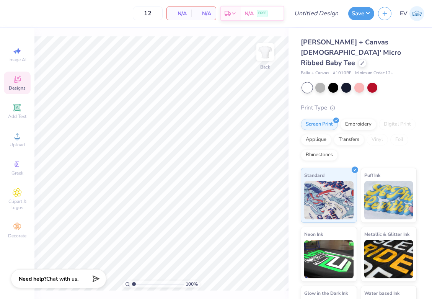
click at [16, 80] on icon at bounding box center [17, 79] width 9 height 9
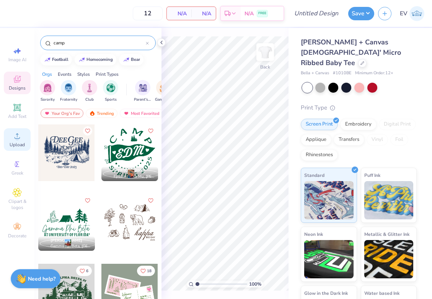
click at [23, 135] on div "Upload" at bounding box center [17, 139] width 27 height 23
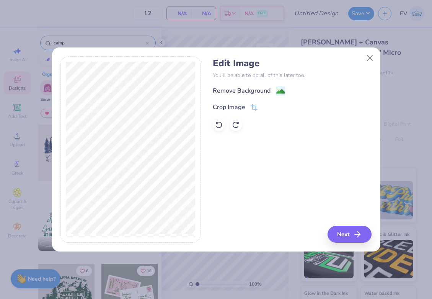
click at [265, 94] on div "Remove Background" at bounding box center [242, 90] width 58 height 9
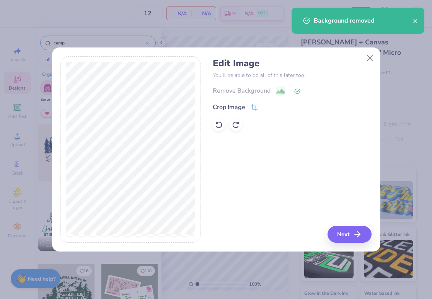
click at [339, 232] on button "Next" at bounding box center [349, 234] width 44 height 17
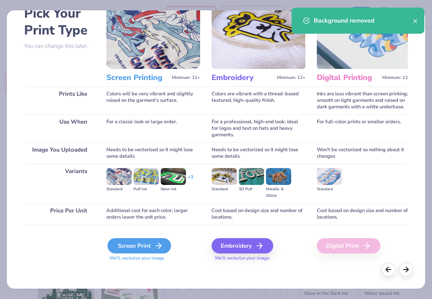
click at [138, 245] on div "Screen Print" at bounding box center [138, 245] width 63 height 15
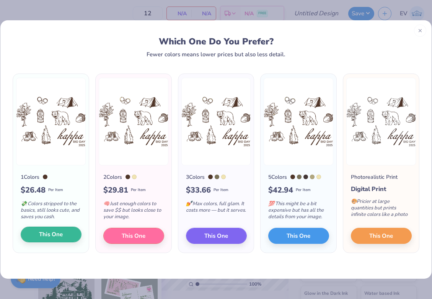
click at [72, 234] on button "This One" at bounding box center [51, 234] width 61 height 16
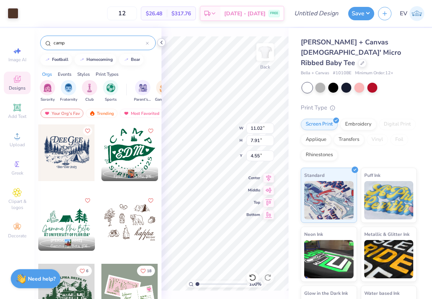
click at [160, 42] on icon at bounding box center [161, 42] width 6 height 6
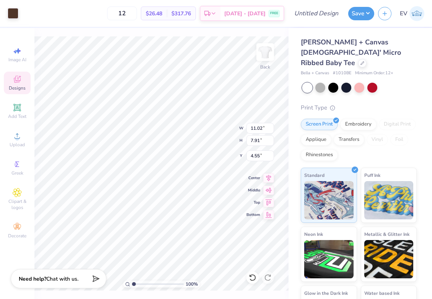
type input "5.67"
type input "4.07"
type input "3.00"
type input "5.80"
type input "4.16"
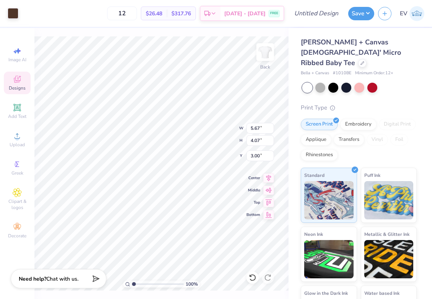
type input "2.91"
type input "7.05"
type input "5.06"
type input "3.00"
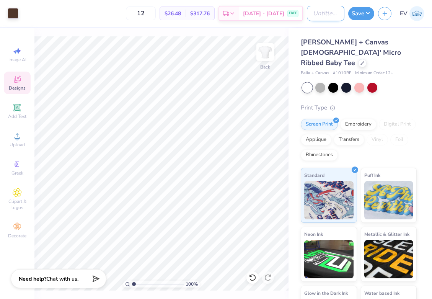
click at [320, 18] on input "Design Title" at bounding box center [325, 13] width 37 height 15
type input "axo"
click at [358, 19] on div "Save" at bounding box center [361, 13] width 26 height 13
click at [18, 16] on div at bounding box center [13, 12] width 11 height 11
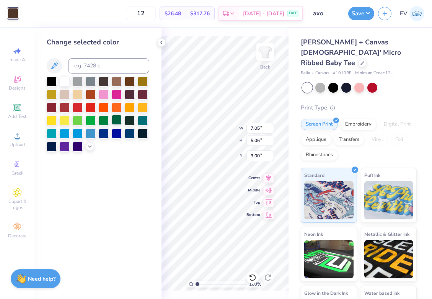
click at [115, 123] on div at bounding box center [117, 120] width 10 height 10
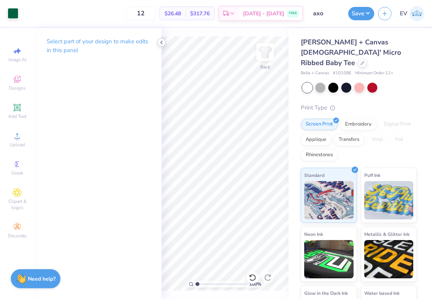
click at [161, 42] on polyline at bounding box center [162, 42] width 2 height 3
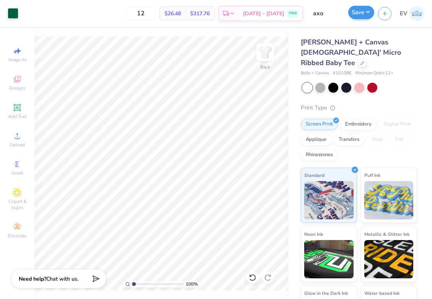
click at [357, 8] on button "Save" at bounding box center [361, 12] width 26 height 13
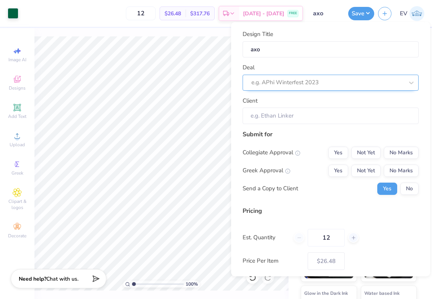
click at [360, 81] on div at bounding box center [327, 82] width 152 height 10
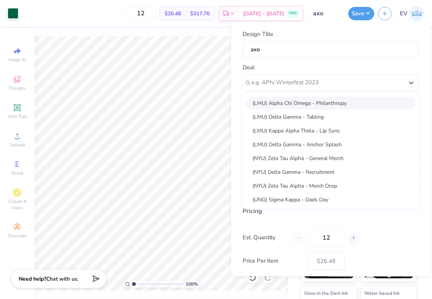
click at [343, 102] on div "(LMU) Alpha Chi Omega - Philanthropy" at bounding box center [330, 102] width 170 height 13
type input "[PERSON_NAME]"
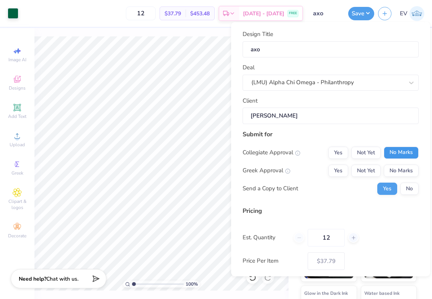
click at [401, 150] on button "No Marks" at bounding box center [401, 152] width 35 height 12
click at [374, 164] on button "Not Yet" at bounding box center [365, 170] width 29 height 12
click at [405, 182] on button "No" at bounding box center [409, 188] width 18 height 12
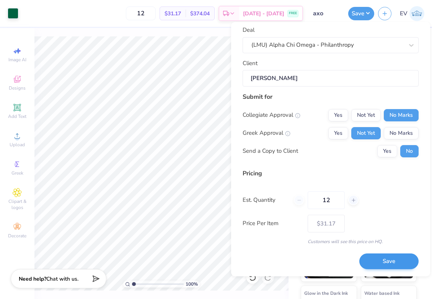
scroll to position [37, 0]
click at [385, 260] on button "Save" at bounding box center [388, 262] width 59 height 16
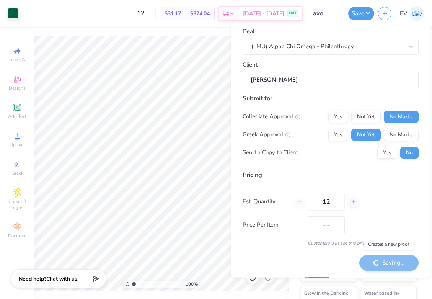
type input "$31.17"
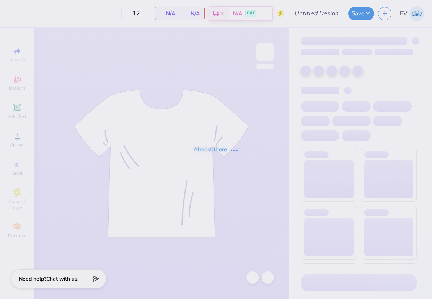
type input "axo philo"
type input "50"
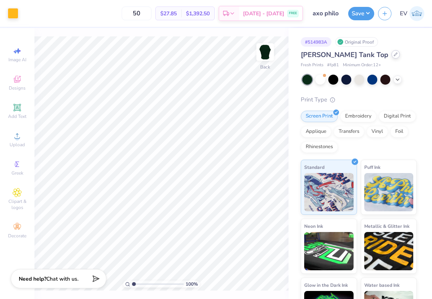
click at [391, 52] on div at bounding box center [395, 54] width 8 height 8
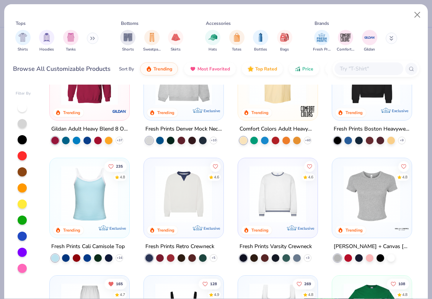
scroll to position [16, 0]
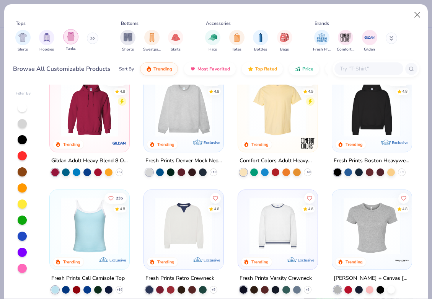
click at [68, 38] on img "filter for Tanks" at bounding box center [71, 36] width 8 height 9
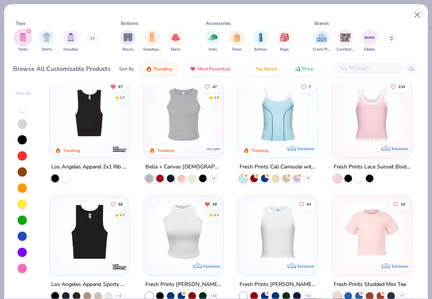
scroll to position [245, 0]
click at [214, 176] on icon at bounding box center [213, 178] width 6 height 6
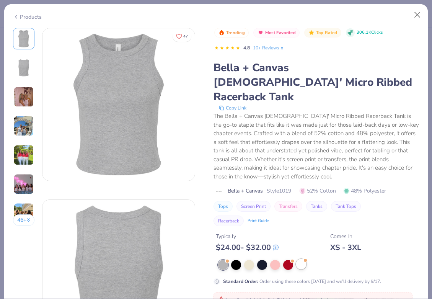
click at [302, 259] on div at bounding box center [301, 264] width 10 height 10
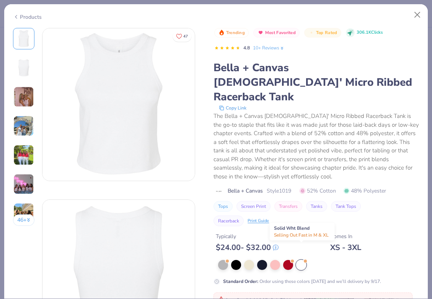
scroll to position [19, 0]
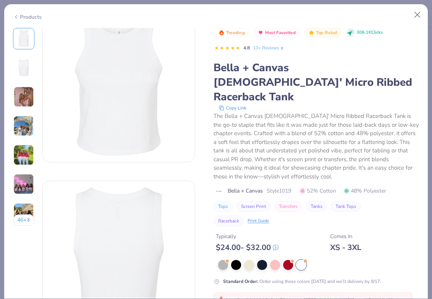
click at [416, 16] on button "Close" at bounding box center [417, 15] width 15 height 15
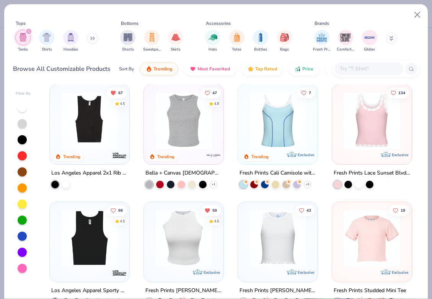
scroll to position [252, 0]
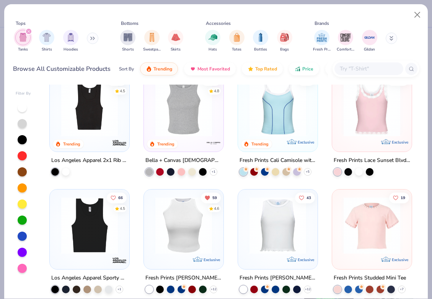
click at [164, 228] on img at bounding box center [183, 225] width 64 height 57
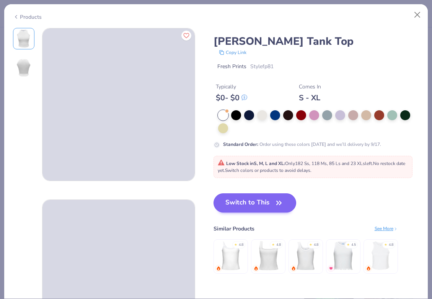
click at [275, 203] on icon "button" at bounding box center [278, 202] width 11 height 11
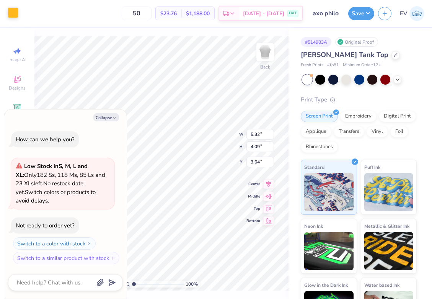
click at [18, 13] on div at bounding box center [13, 12] width 11 height 11
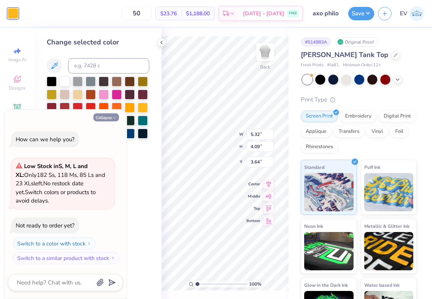
click at [113, 120] on icon "button" at bounding box center [114, 117] width 5 height 5
type textarea "x"
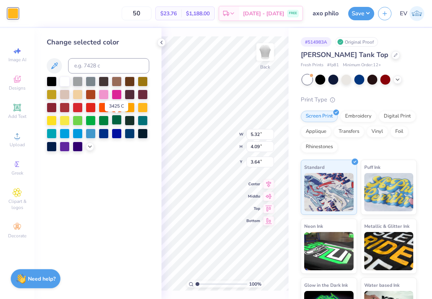
click at [114, 121] on div at bounding box center [117, 120] width 10 height 10
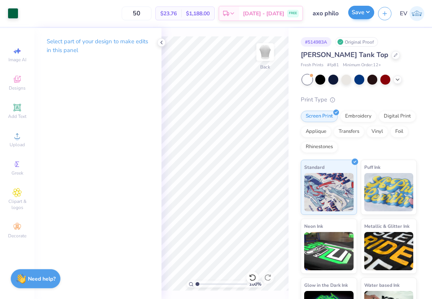
click at [357, 14] on button "Save" at bounding box center [361, 12] width 26 height 13
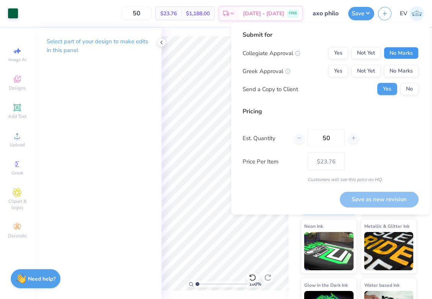
click at [407, 57] on button "No Marks" at bounding box center [401, 53] width 35 height 12
click at [372, 71] on button "Not Yet" at bounding box center [365, 71] width 29 height 12
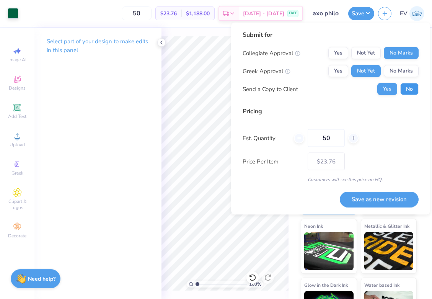
click at [410, 88] on button "No" at bounding box center [409, 89] width 18 height 12
click at [374, 197] on button "Save as new revision" at bounding box center [379, 199] width 79 height 16
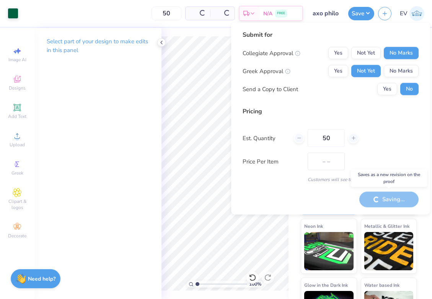
type input "$23.76"
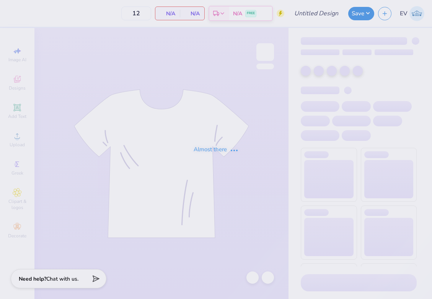
type input "axo camp"
type input "100"
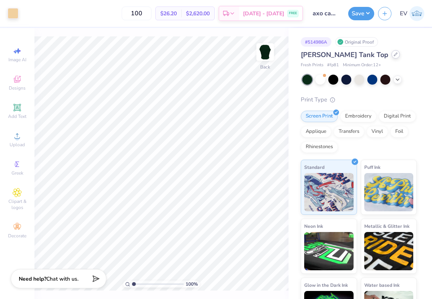
click at [391, 56] on div at bounding box center [395, 54] width 8 height 8
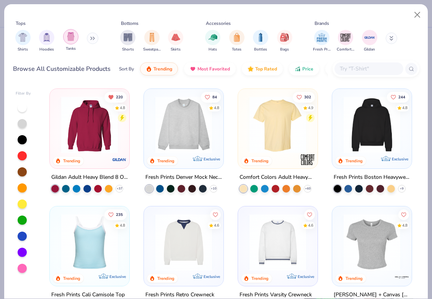
scroll to position [0, 0]
click at [76, 41] on div "filter for Tanks" at bounding box center [70, 36] width 15 height 15
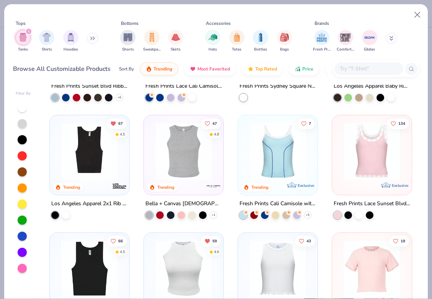
scroll to position [211, 0]
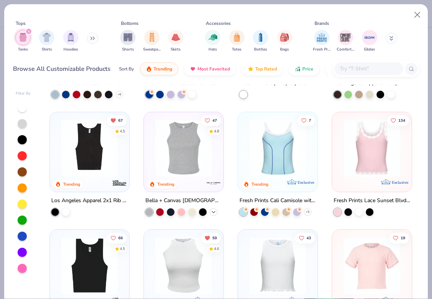
click at [213, 209] on icon at bounding box center [213, 212] width 6 height 6
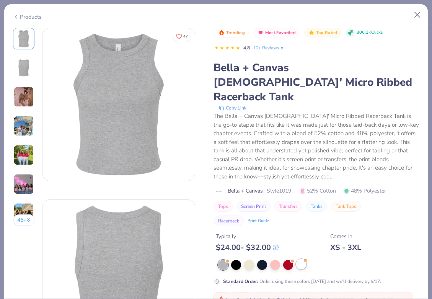
click at [303, 259] on div at bounding box center [301, 264] width 10 height 10
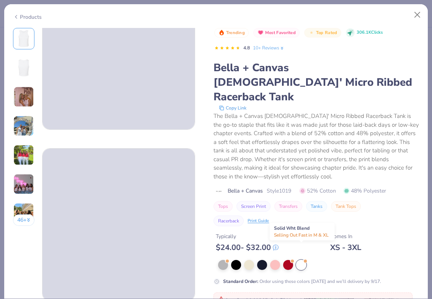
scroll to position [80, 0]
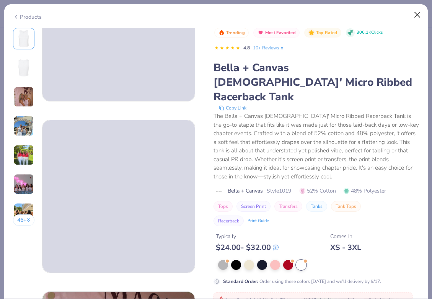
click at [414, 15] on button "Close" at bounding box center [417, 15] width 15 height 15
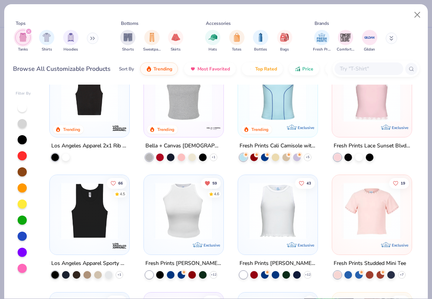
scroll to position [302, 0]
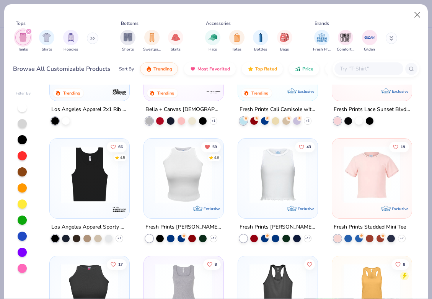
click at [192, 196] on img at bounding box center [183, 174] width 64 height 57
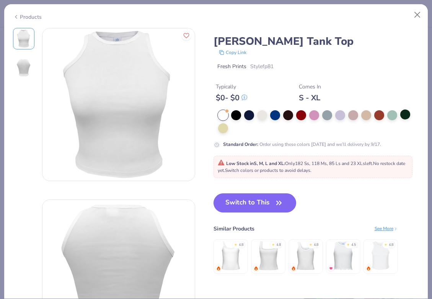
click at [400, 112] on div at bounding box center [318, 121] width 201 height 23
click at [405, 114] on div at bounding box center [405, 114] width 10 height 10
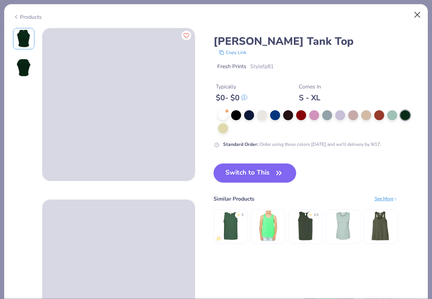
click at [417, 18] on button "Close" at bounding box center [417, 15] width 15 height 15
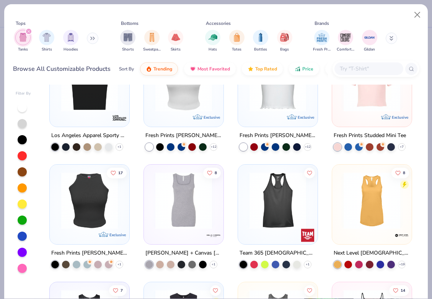
scroll to position [399, 0]
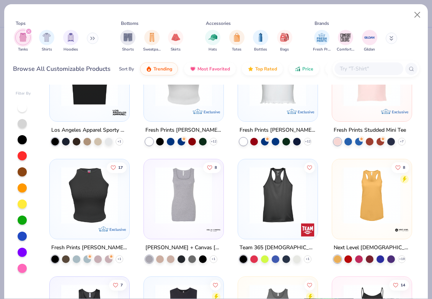
click at [177, 115] on div "59 4.6 Exclusive" at bounding box center [184, 82] width 80 height 80
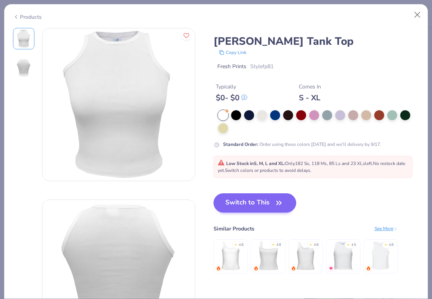
click at [232, 205] on button "Switch to This" at bounding box center [254, 202] width 83 height 19
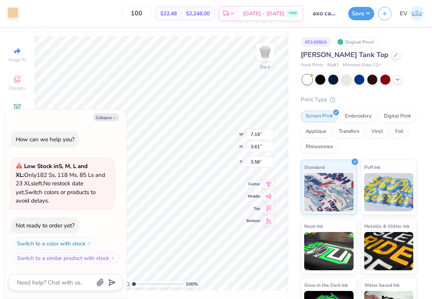
click at [10, 16] on div at bounding box center [13, 12] width 11 height 11
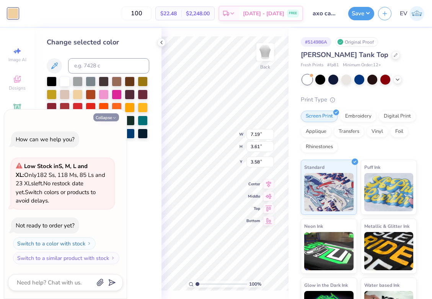
click at [110, 119] on button "Collapse" at bounding box center [106, 117] width 26 height 8
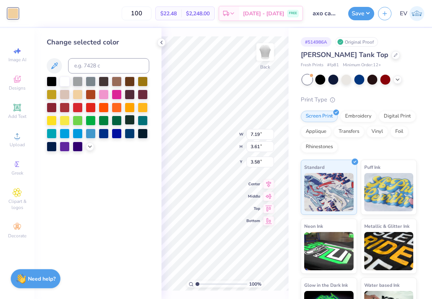
click at [124, 123] on div at bounding box center [98, 113] width 102 height 75
click at [117, 121] on div at bounding box center [117, 120] width 10 height 10
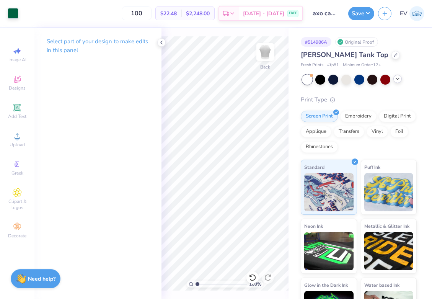
click at [397, 79] on icon at bounding box center [397, 79] width 6 height 6
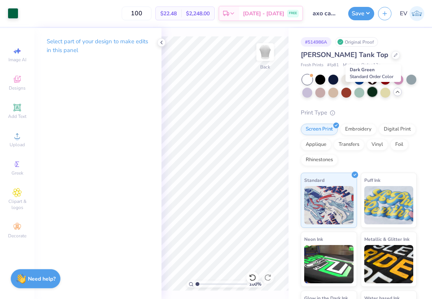
click at [369, 93] on div at bounding box center [372, 92] width 10 height 10
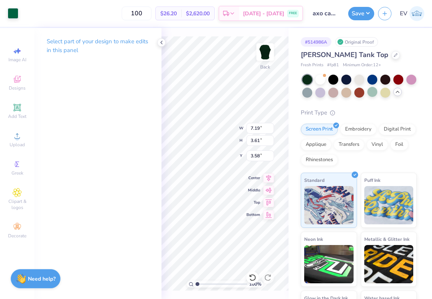
click at [13, 20] on div "Art colors" at bounding box center [9, 13] width 18 height 27
click at [13, 16] on div at bounding box center [13, 12] width 11 height 11
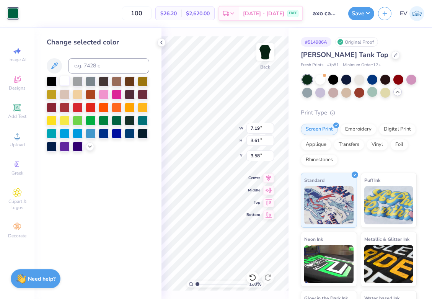
click at [61, 82] on div at bounding box center [65, 81] width 10 height 10
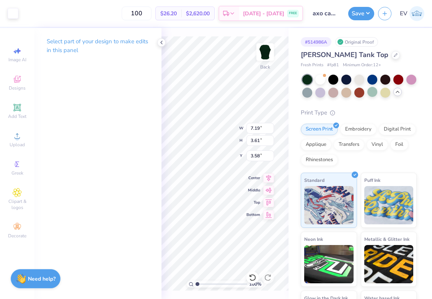
click at [294, 176] on div "Art colors 100 $26.20 Per Item $2,620.00 Total Est. Delivery [DATE] - [DATE] FR…" at bounding box center [216, 149] width 432 height 299
click at [13, 14] on div at bounding box center [13, 12] width 11 height 11
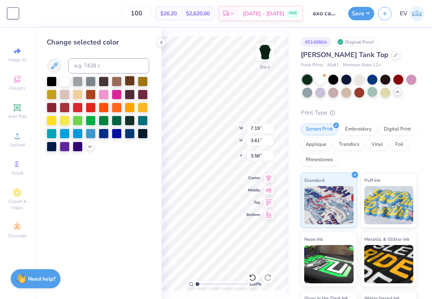
click at [132, 85] on div at bounding box center [130, 81] width 10 height 10
click at [63, 82] on div at bounding box center [65, 81] width 10 height 10
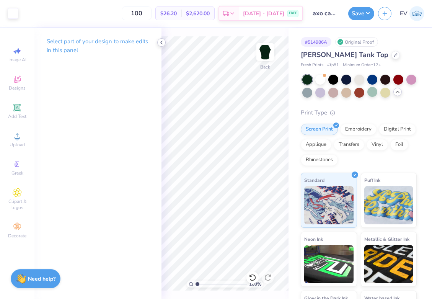
click at [163, 41] on icon at bounding box center [161, 42] width 6 height 6
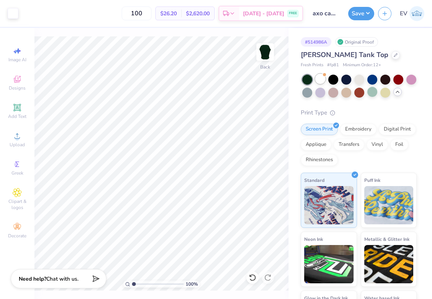
click at [323, 78] on div at bounding box center [320, 79] width 10 height 10
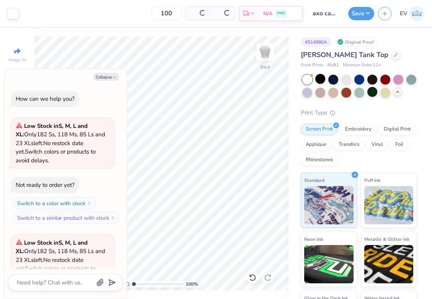
scroll to position [74, 0]
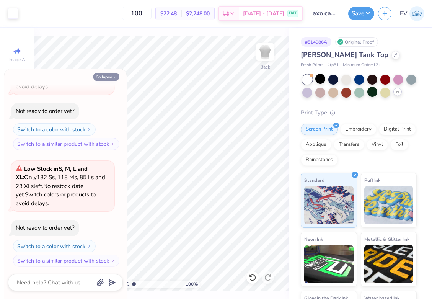
click at [110, 80] on button "Collapse" at bounding box center [106, 77] width 26 height 8
type textarea "x"
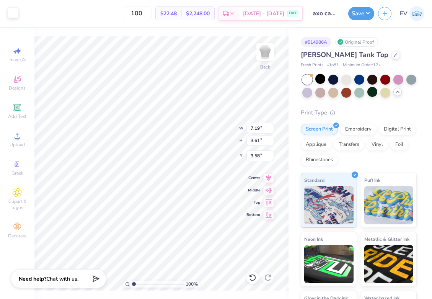
click at [12, 13] on div at bounding box center [13, 12] width 11 height 11
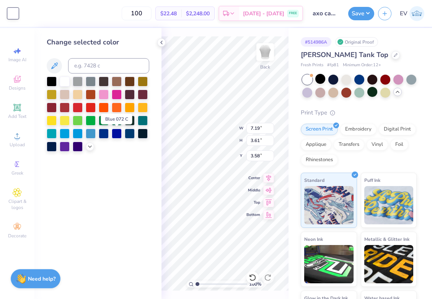
click at [114, 125] on div at bounding box center [116, 125] width 5 height 2
click at [115, 122] on div at bounding box center [117, 120] width 10 height 10
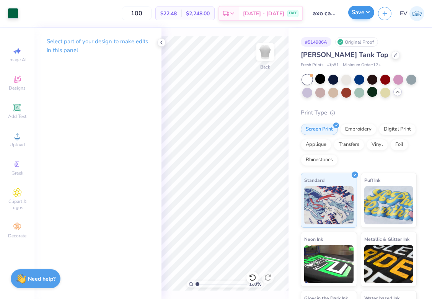
click at [362, 17] on button "Save" at bounding box center [361, 12] width 26 height 13
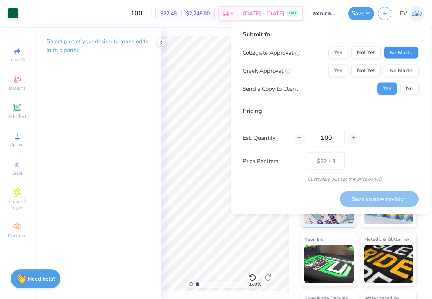
click at [387, 56] on button "No Marks" at bounding box center [401, 53] width 35 height 12
click at [375, 65] on button "Not Yet" at bounding box center [365, 71] width 29 height 12
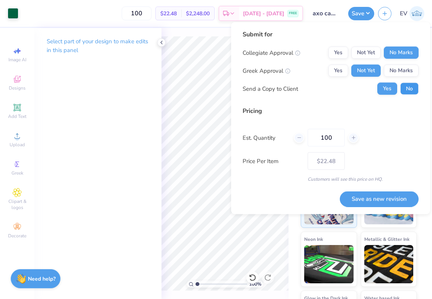
click at [403, 85] on button "No" at bounding box center [409, 89] width 18 height 12
click at [354, 196] on button "Save as new revision" at bounding box center [379, 199] width 79 height 16
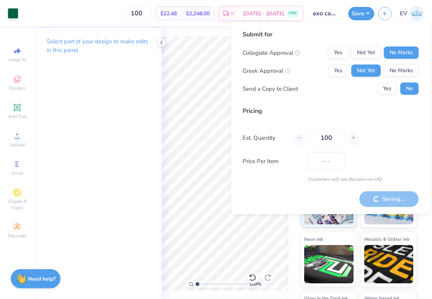
type input "$22.48"
click at [160, 44] on icon at bounding box center [161, 42] width 6 height 6
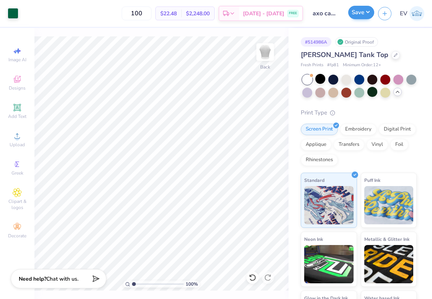
click at [359, 17] on button "Save" at bounding box center [361, 12] width 26 height 13
